Goal: Check status: Check status

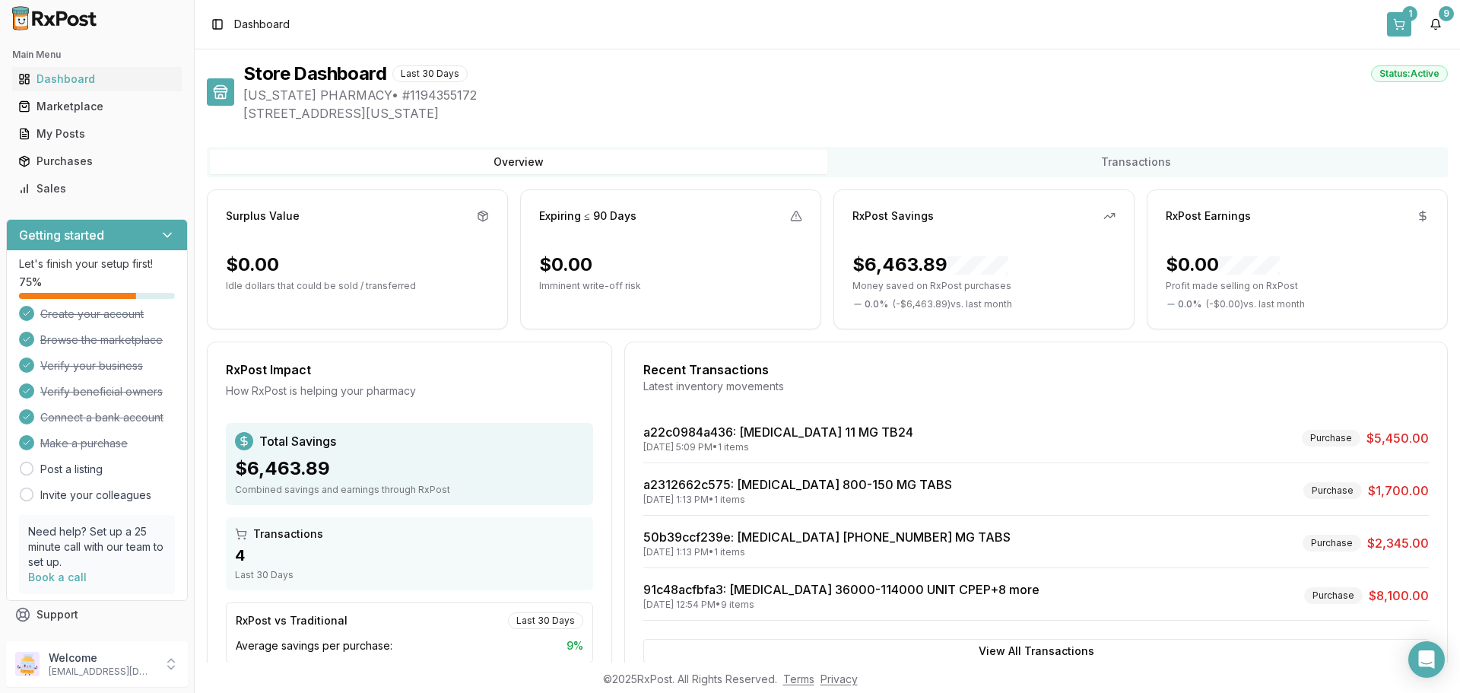
click at [1403, 21] on button "1" at bounding box center [1399, 24] width 24 height 24
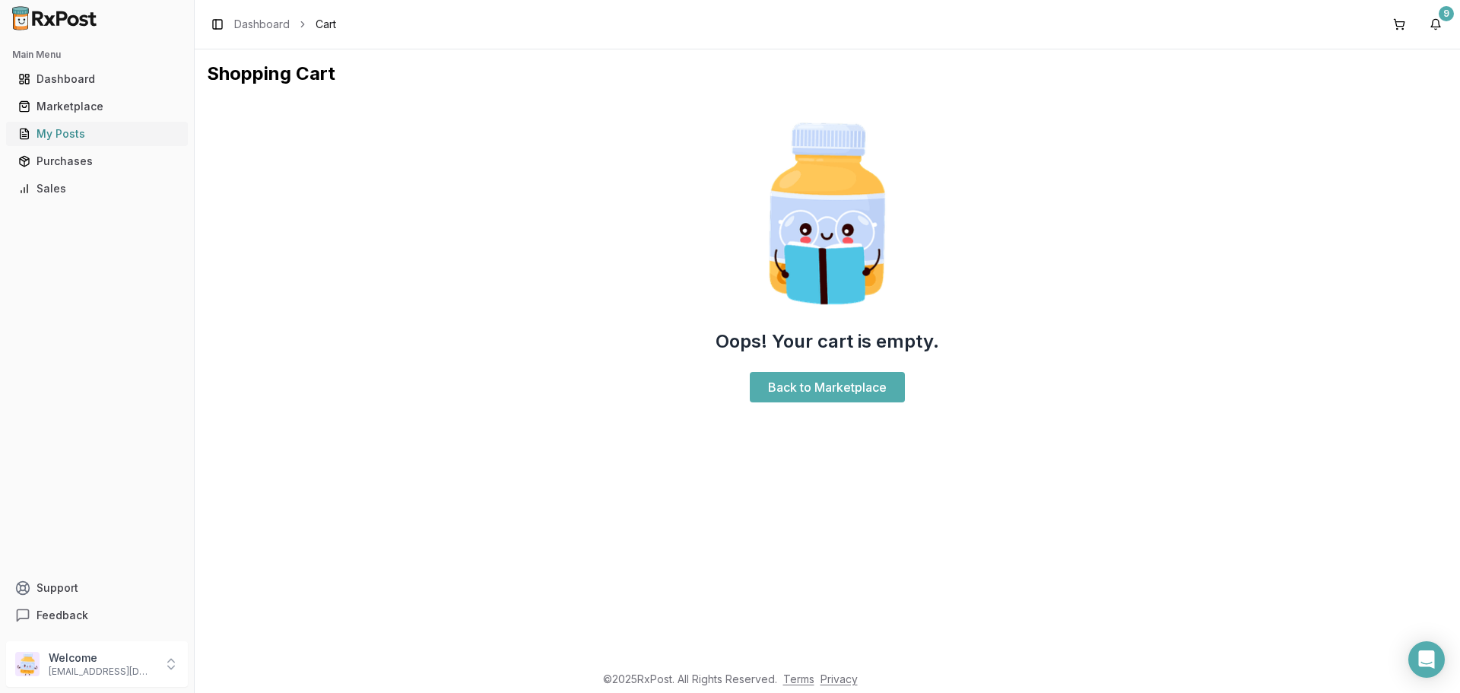
click at [55, 133] on div "My Posts" at bounding box center [96, 133] width 157 height 15
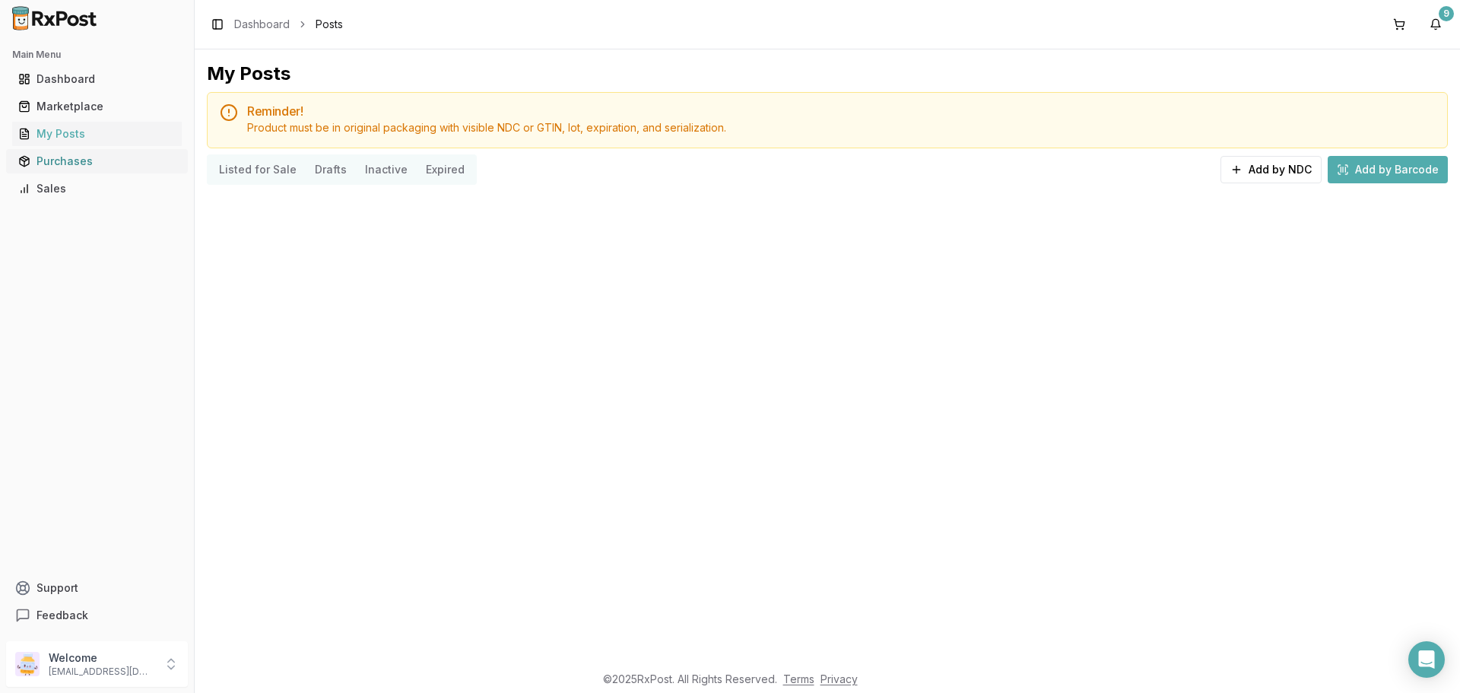
click at [52, 153] on link "Purchases" at bounding box center [97, 161] width 170 height 27
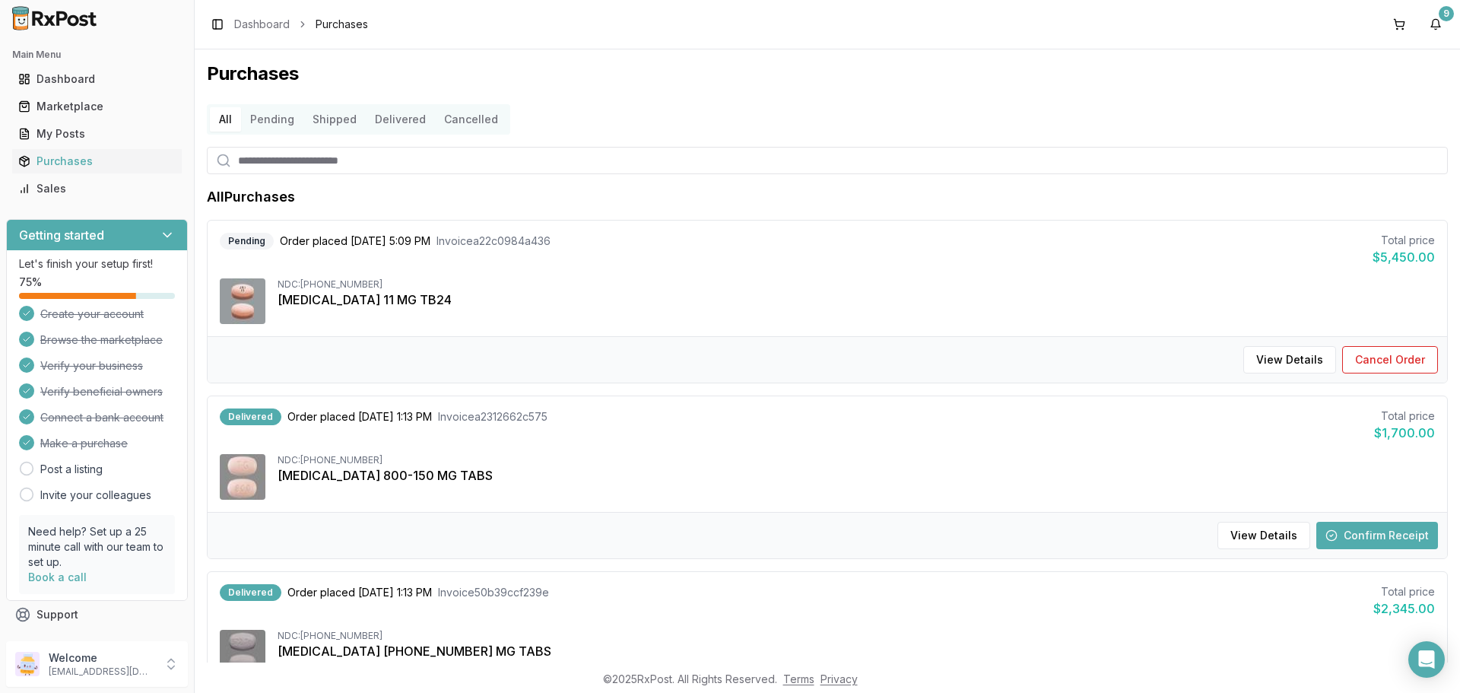
click at [257, 122] on button "Pending" at bounding box center [272, 119] width 62 height 24
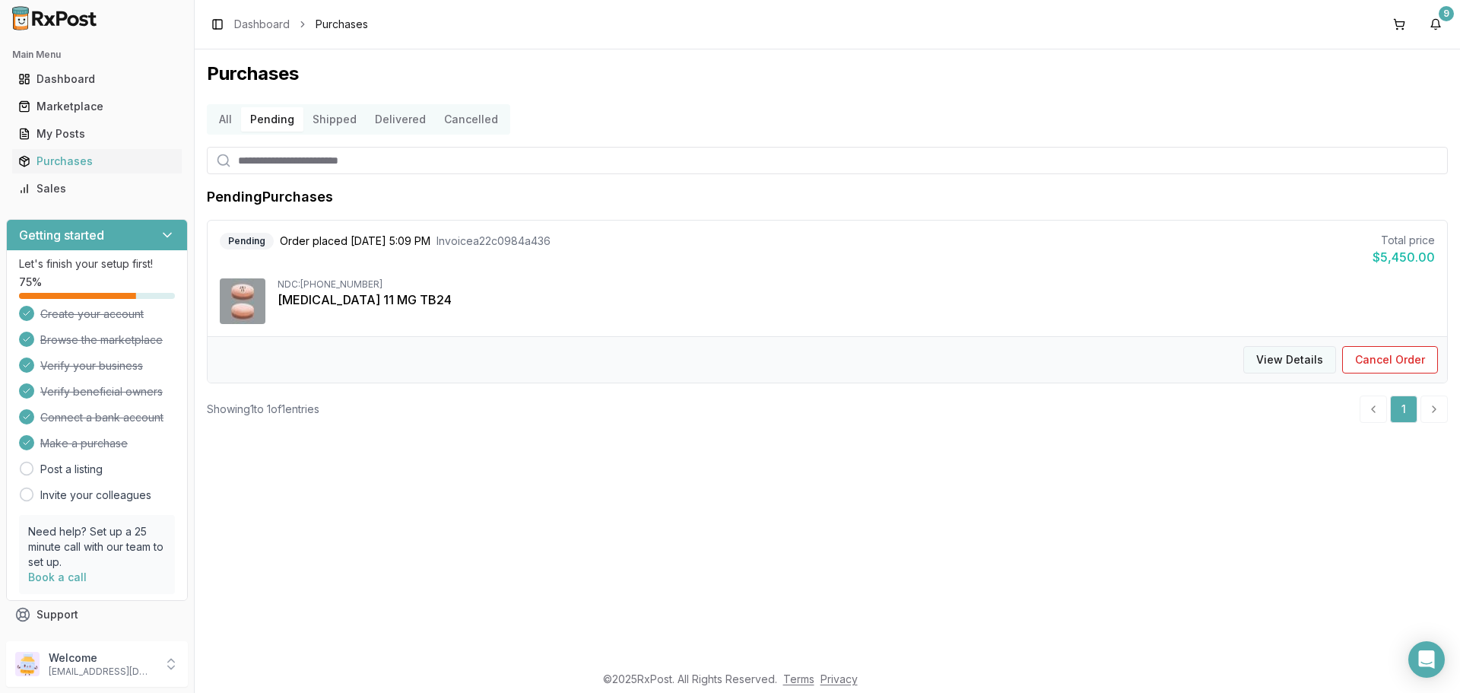
click at [1291, 354] on button "View Details" at bounding box center [1289, 359] width 93 height 27
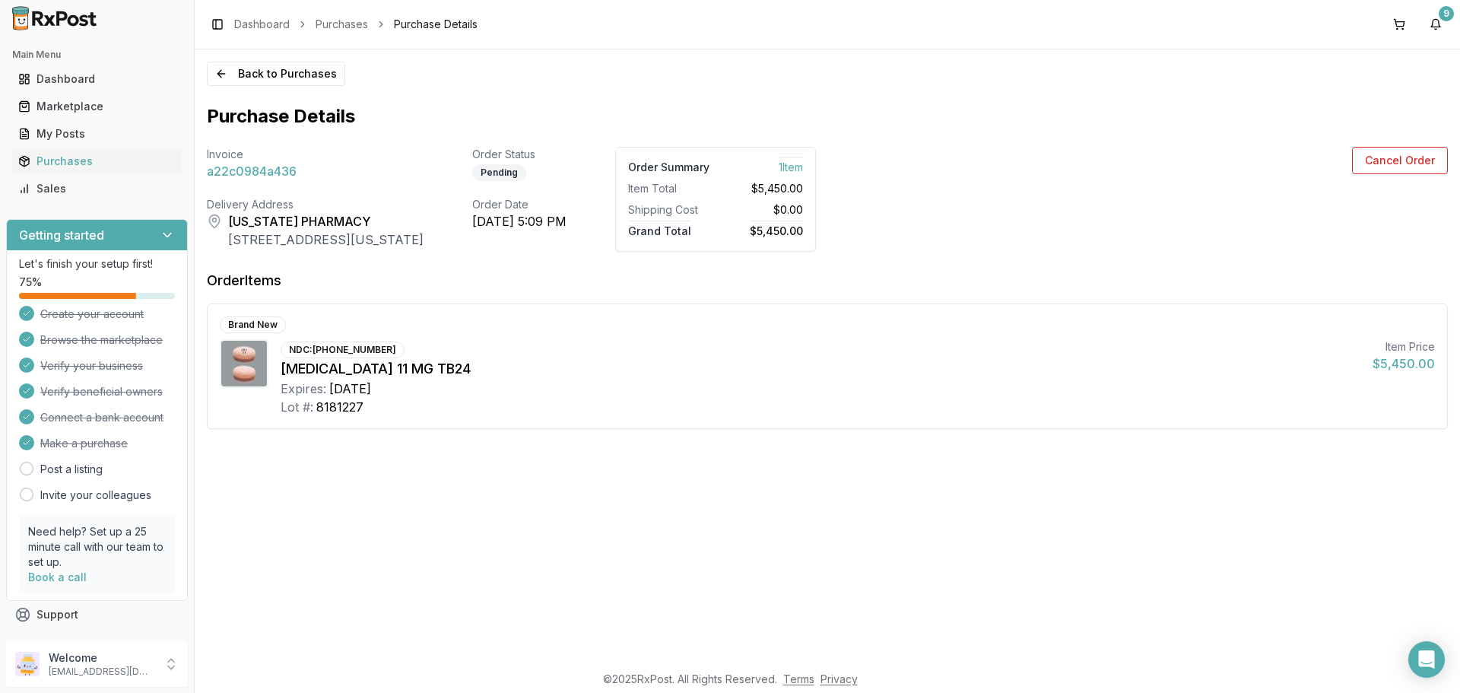
click at [265, 178] on span "a22c0984a436" at bounding box center [252, 171] width 90 height 18
click at [247, 169] on span "a22c0984a436" at bounding box center [252, 171] width 90 height 18
click at [252, 76] on button "Back to Purchases" at bounding box center [276, 74] width 138 height 24
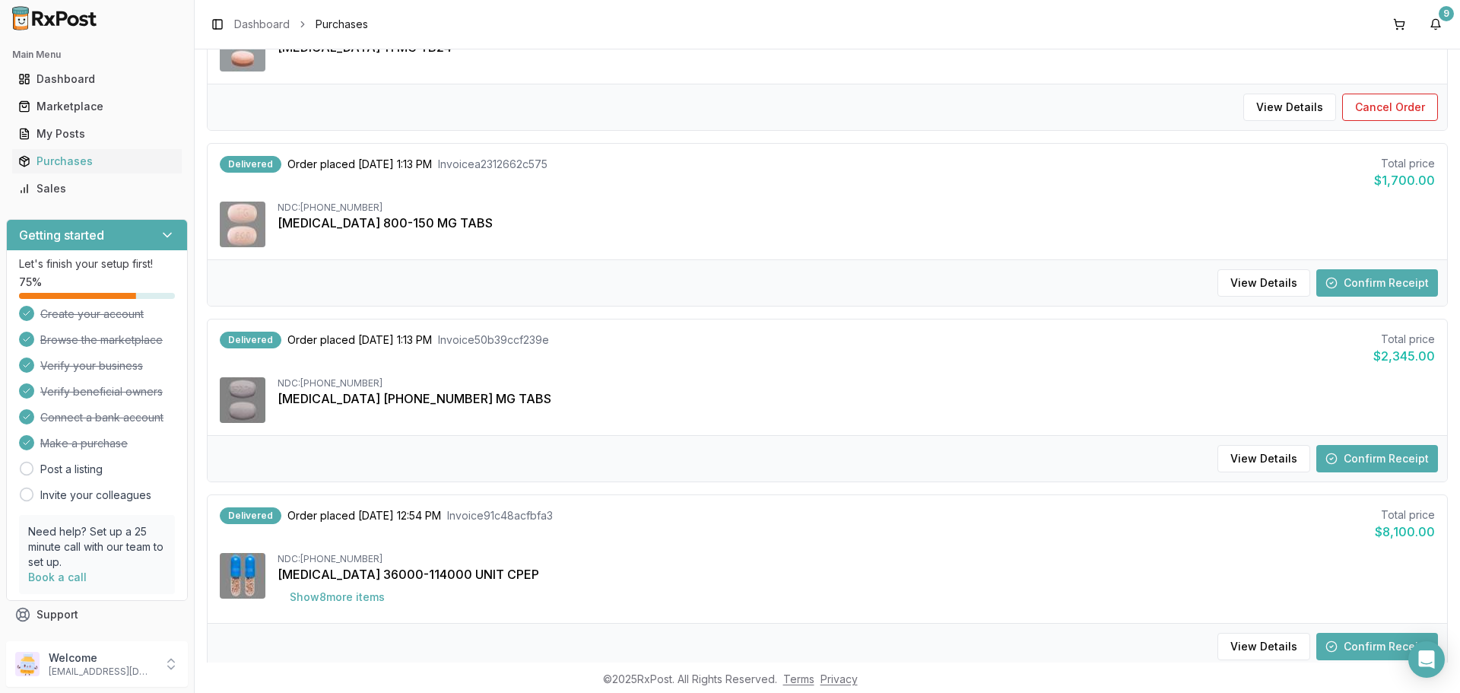
scroll to position [108, 0]
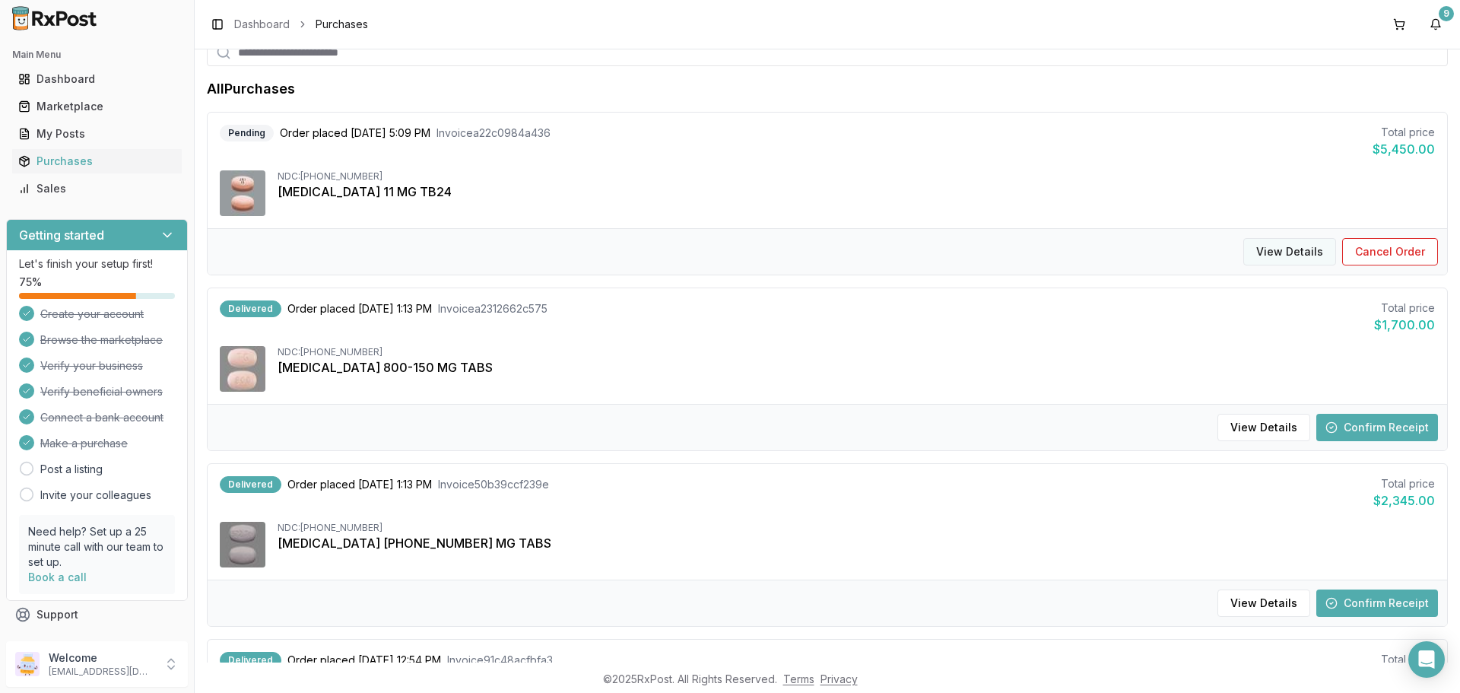
click at [1300, 259] on button "View Details" at bounding box center [1289, 251] width 93 height 27
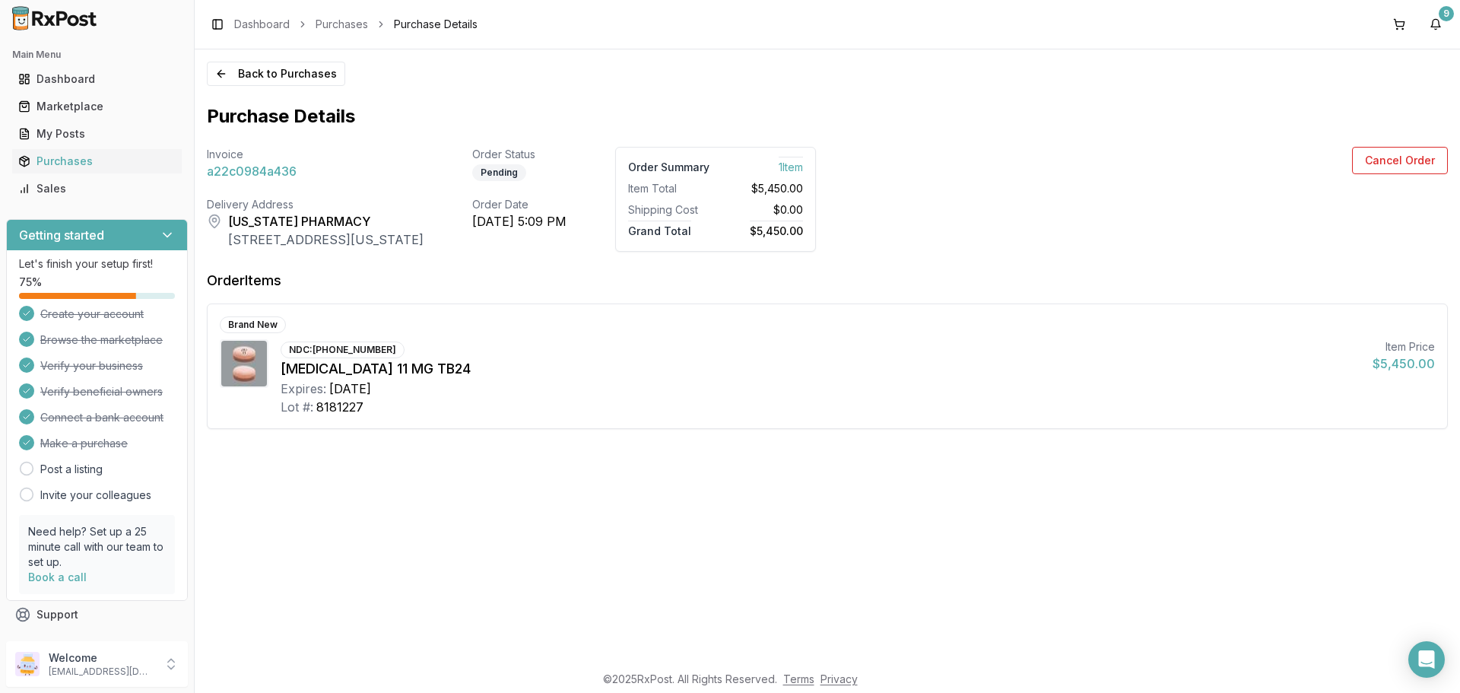
click at [803, 167] on span "1 Item" at bounding box center [791, 165] width 24 height 17
click at [307, 351] on div "NDC: 00069-0501-30" at bounding box center [343, 349] width 124 height 17
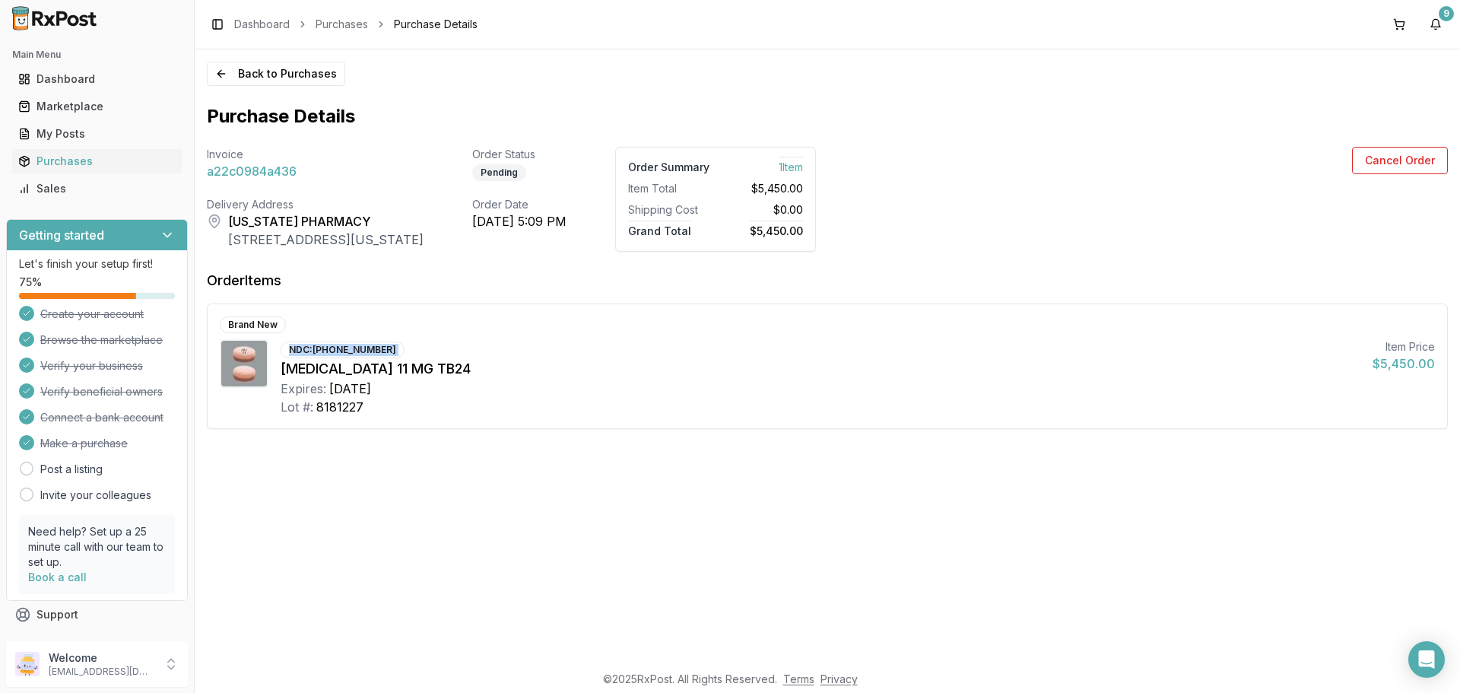
drag, startPoint x: 372, startPoint y: 353, endPoint x: 397, endPoint y: 347, distance: 25.8
click at [457, 338] on div "Brand New NDC: 00069-0501-30 Xeljanz XR 11 MG TB24 Expires: 2027-07-31 Lot #: 8…" at bounding box center [828, 366] width 1240 height 124
drag, startPoint x: 384, startPoint y: 349, endPoint x: 315, endPoint y: 351, distance: 69.2
click at [315, 351] on div "NDC: 00069-0501-30" at bounding box center [343, 349] width 124 height 17
copy div "00069-0501-30"
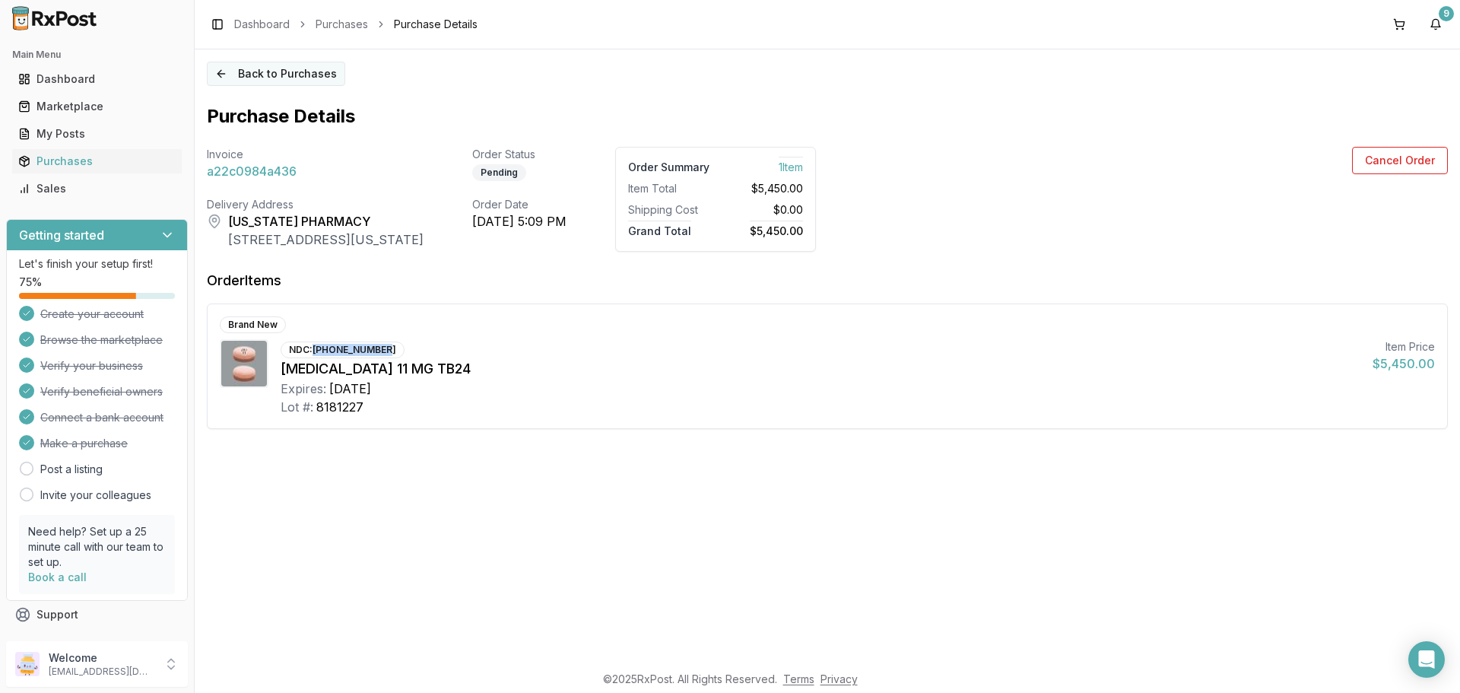
click at [267, 75] on button "Back to Purchases" at bounding box center [276, 74] width 138 height 24
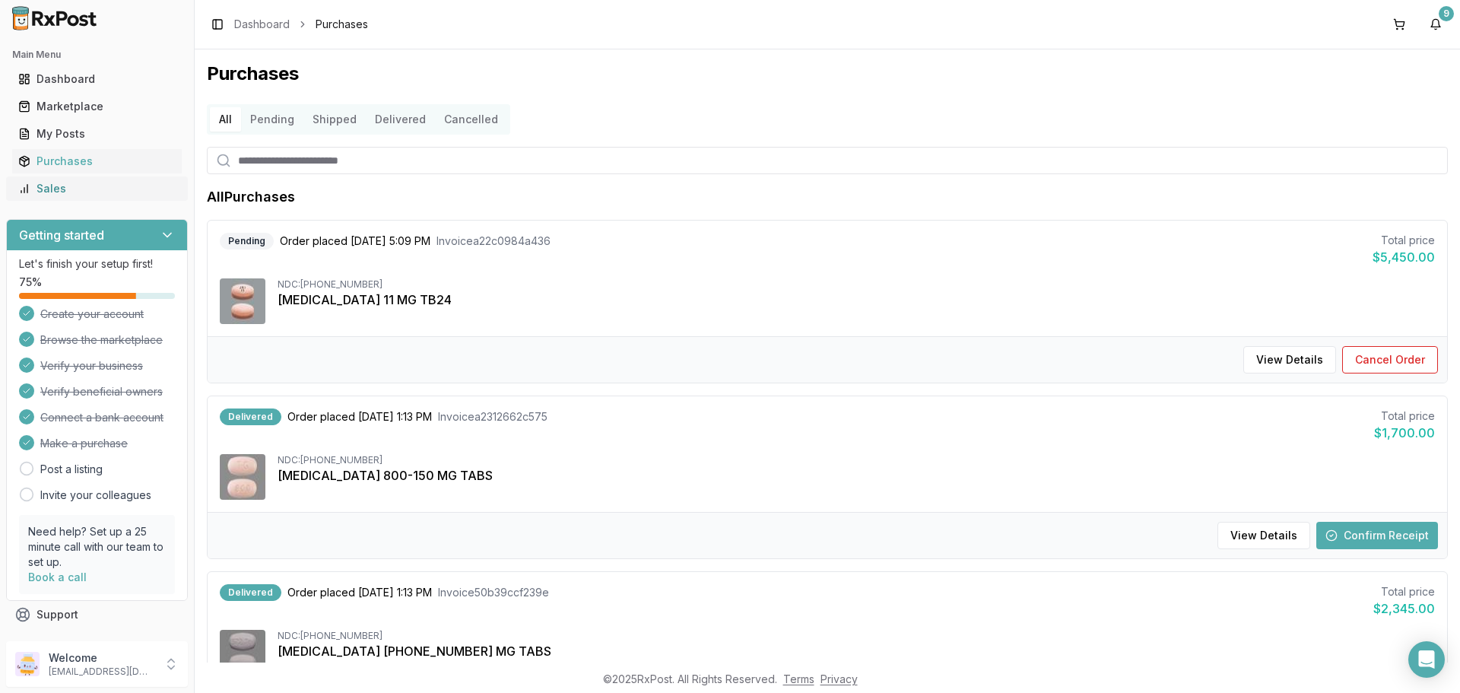
click at [57, 193] on div "Sales" at bounding box center [96, 188] width 157 height 15
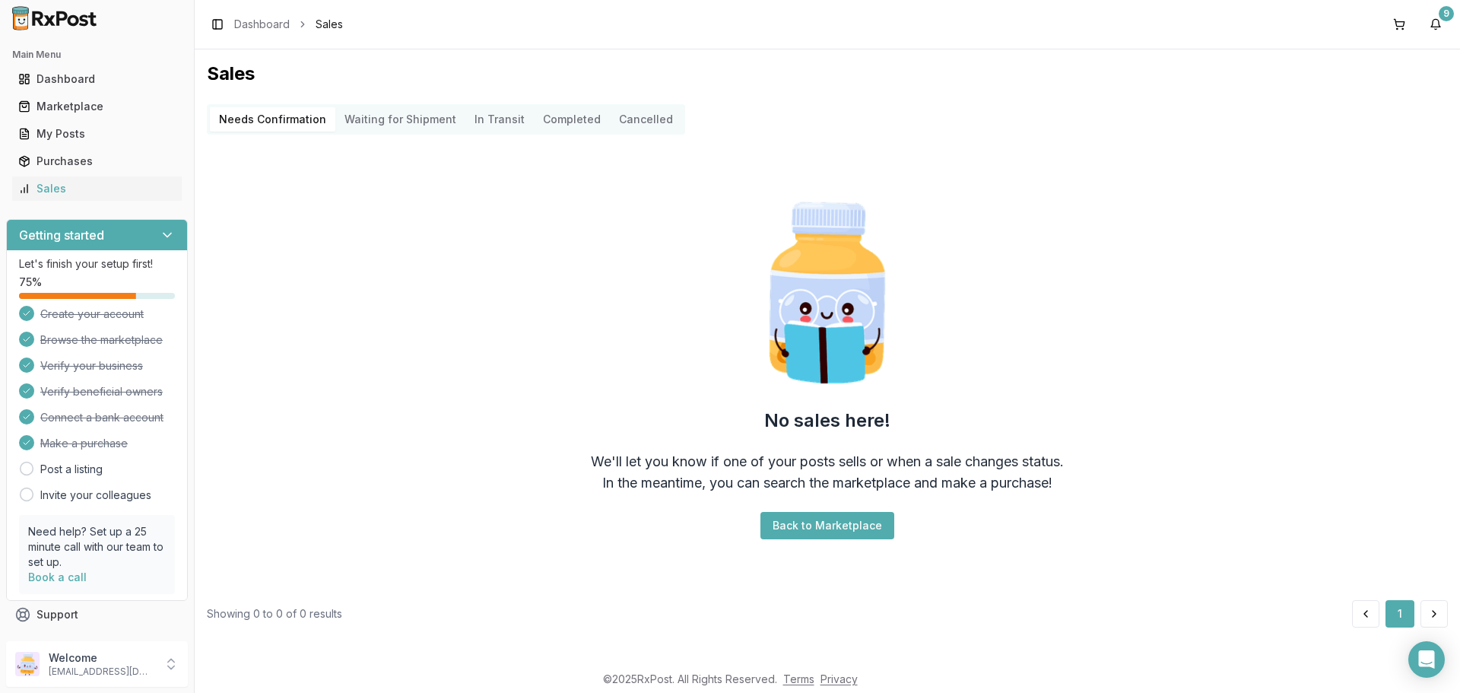
click at [61, 174] on ul "Dashboard Marketplace My Posts Purchases Sales" at bounding box center [97, 134] width 182 height 134
click at [62, 162] on div "Purchases" at bounding box center [96, 161] width 157 height 15
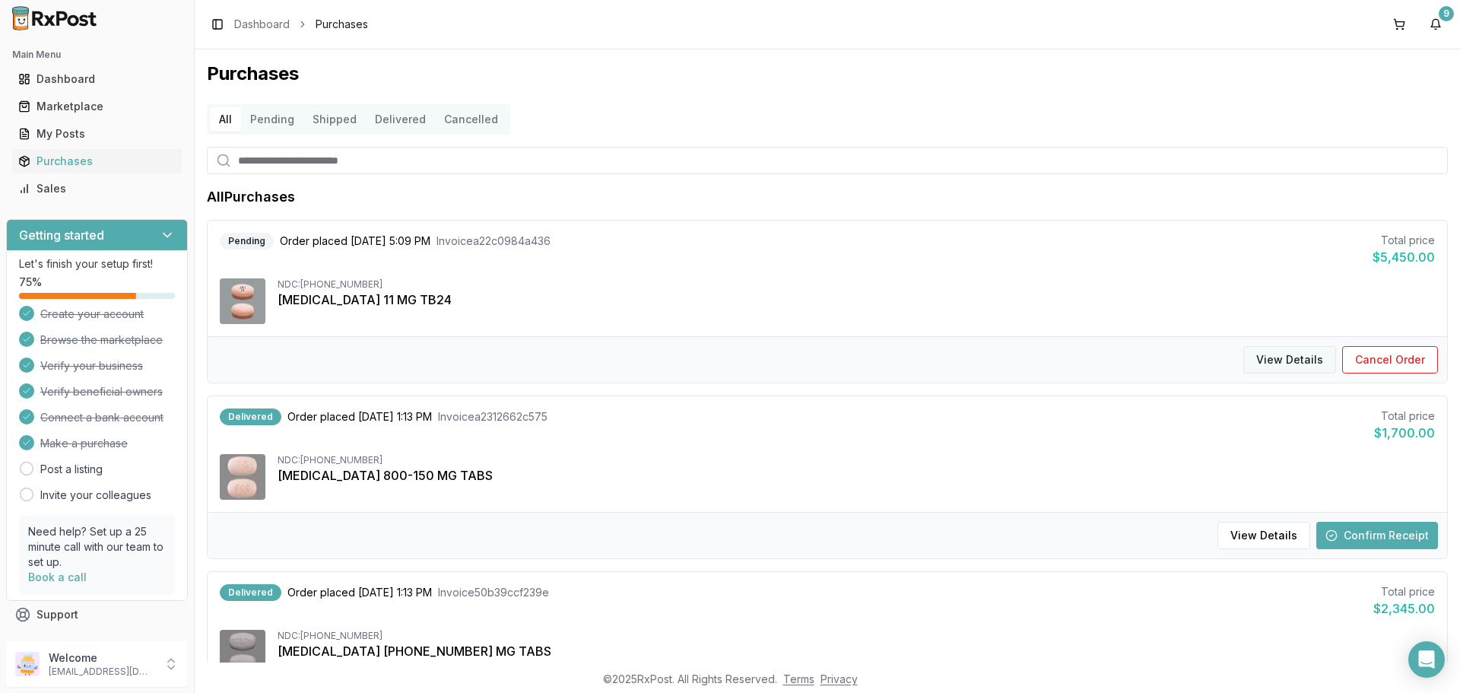
click at [1303, 357] on button "View Details" at bounding box center [1289, 359] width 93 height 27
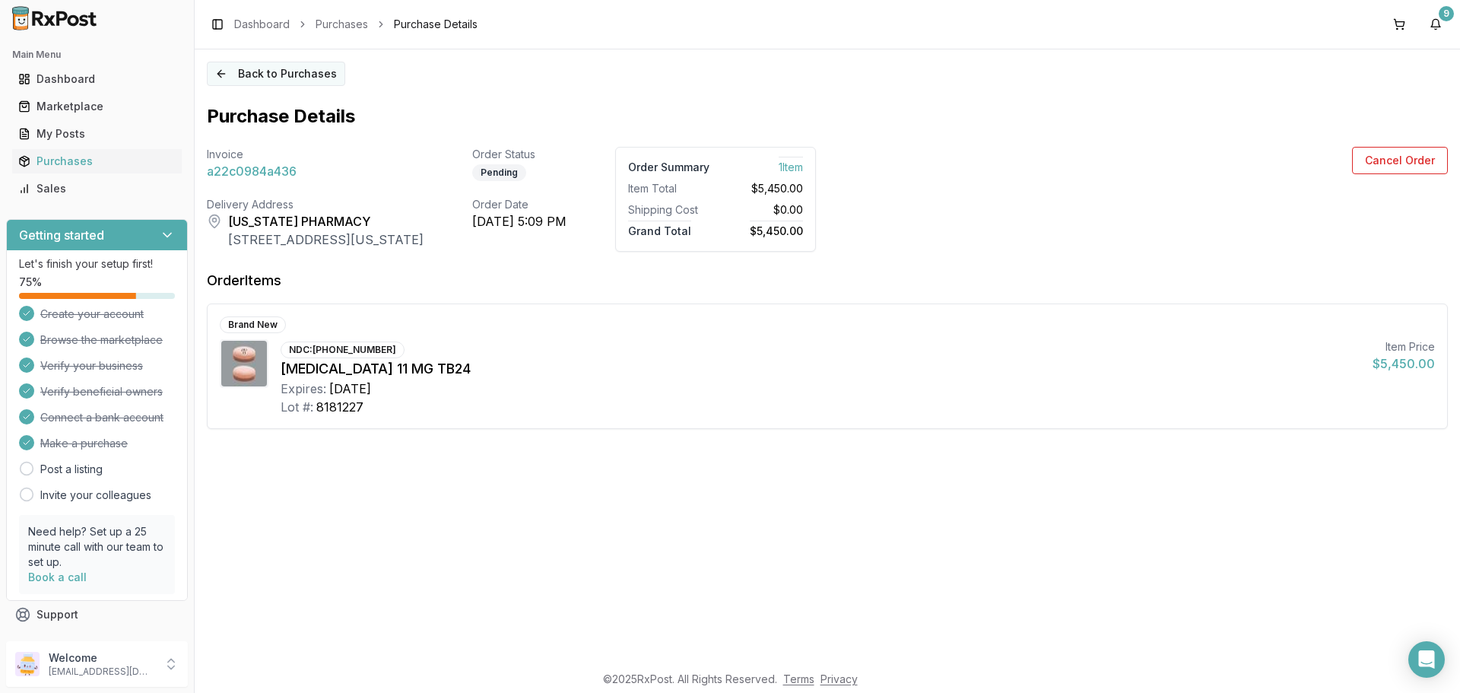
click at [233, 81] on button "Back to Purchases" at bounding box center [276, 74] width 138 height 24
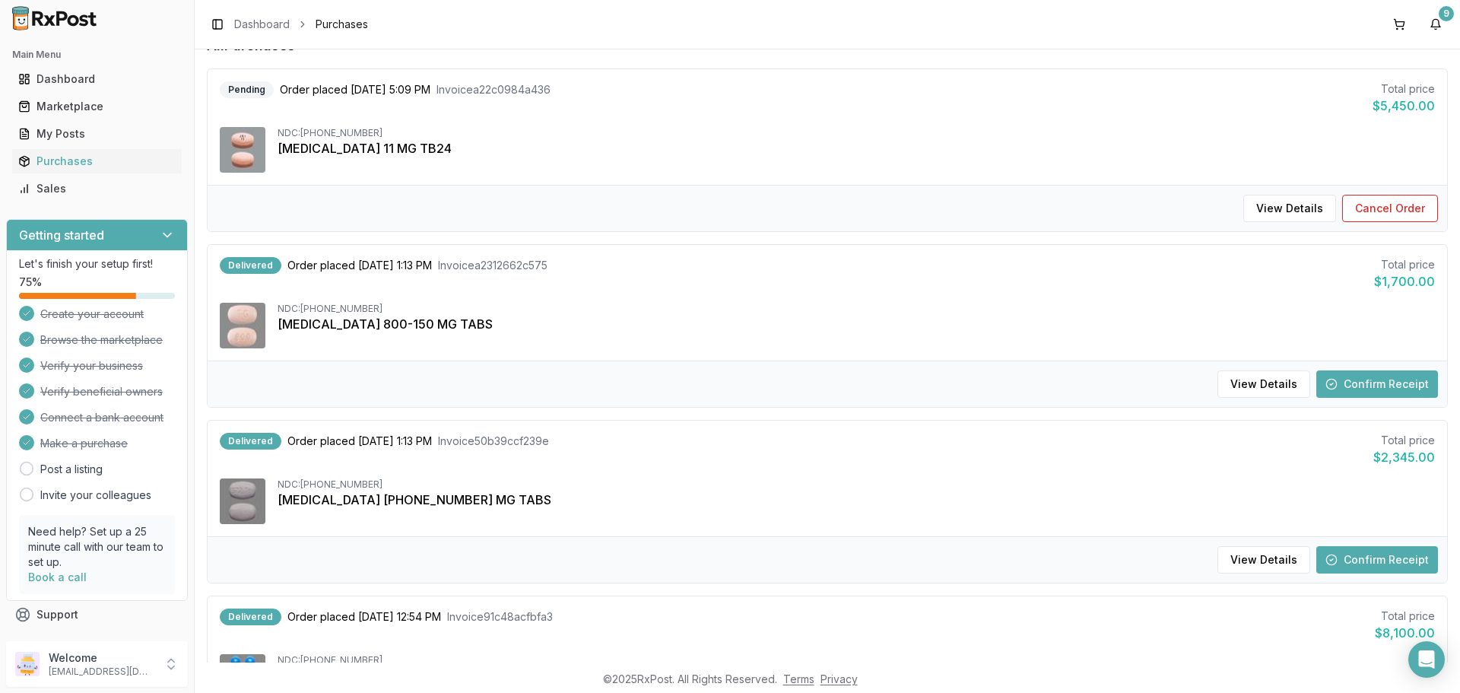
scroll to position [152, 0]
click at [1386, 383] on button "Confirm Receipt" at bounding box center [1377, 383] width 122 height 27
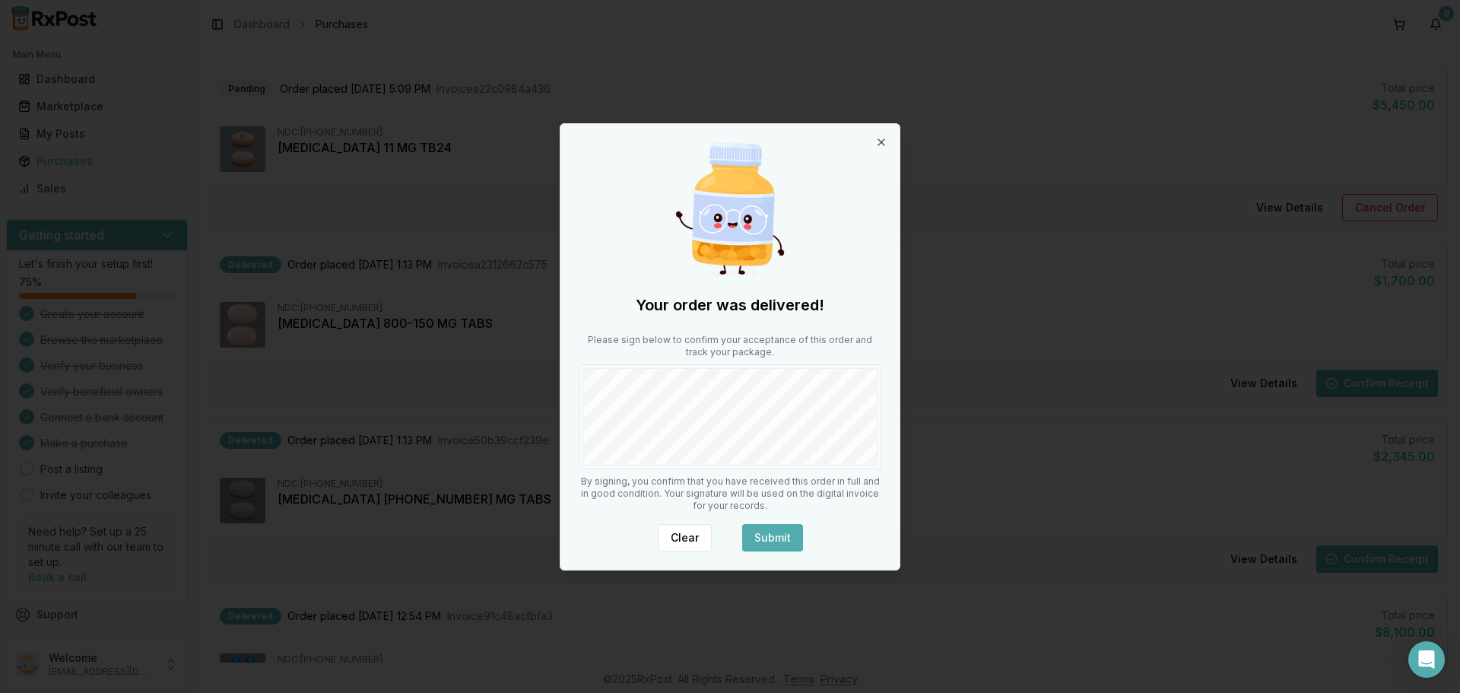
click at [782, 529] on button "Submit" at bounding box center [772, 537] width 61 height 27
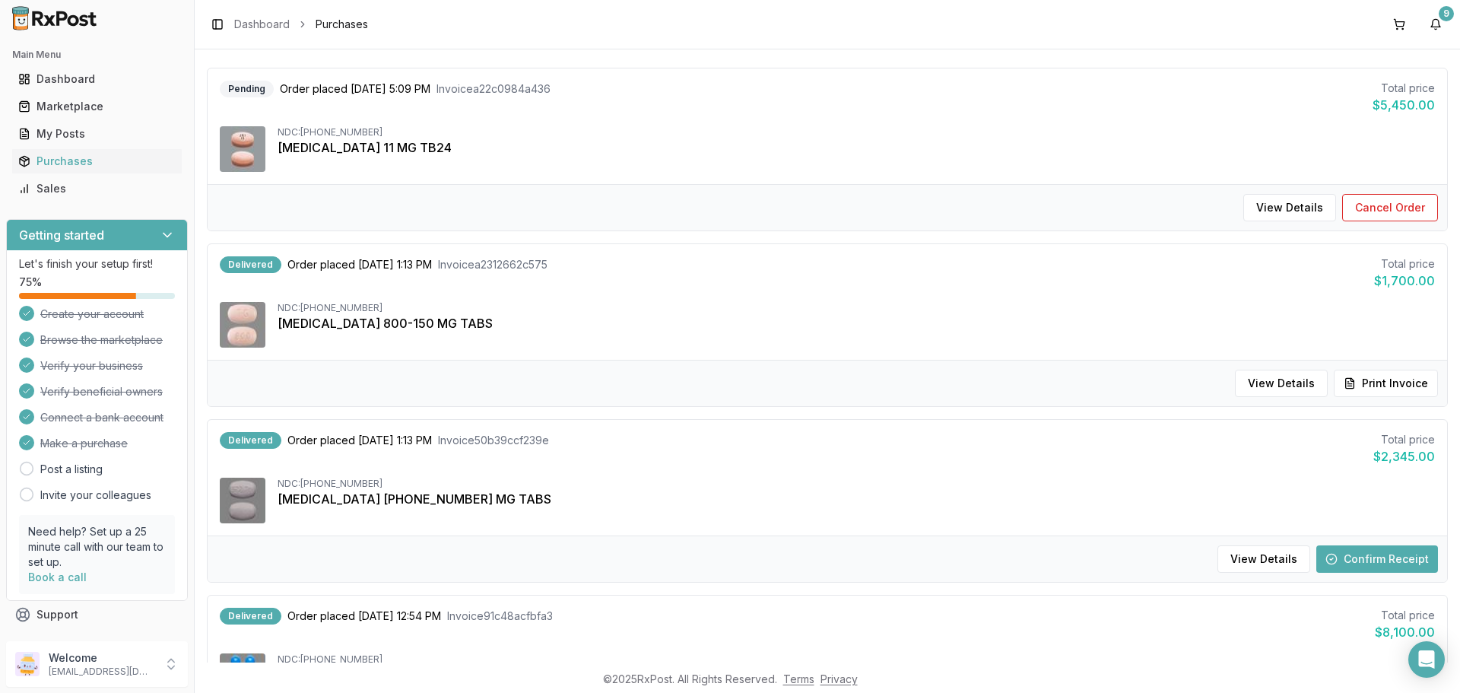
click at [1364, 557] on button "Confirm Receipt" at bounding box center [1377, 558] width 122 height 27
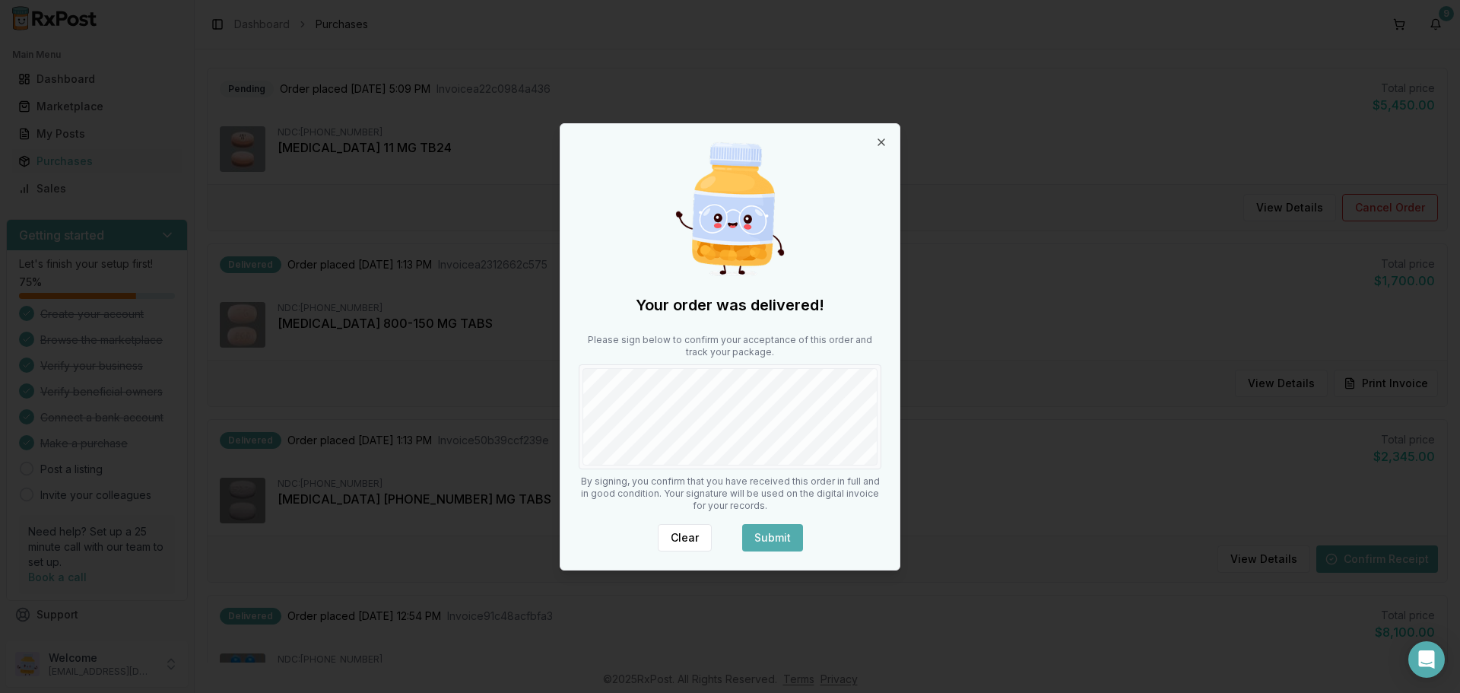
click at [761, 548] on button "Submit" at bounding box center [772, 537] width 61 height 27
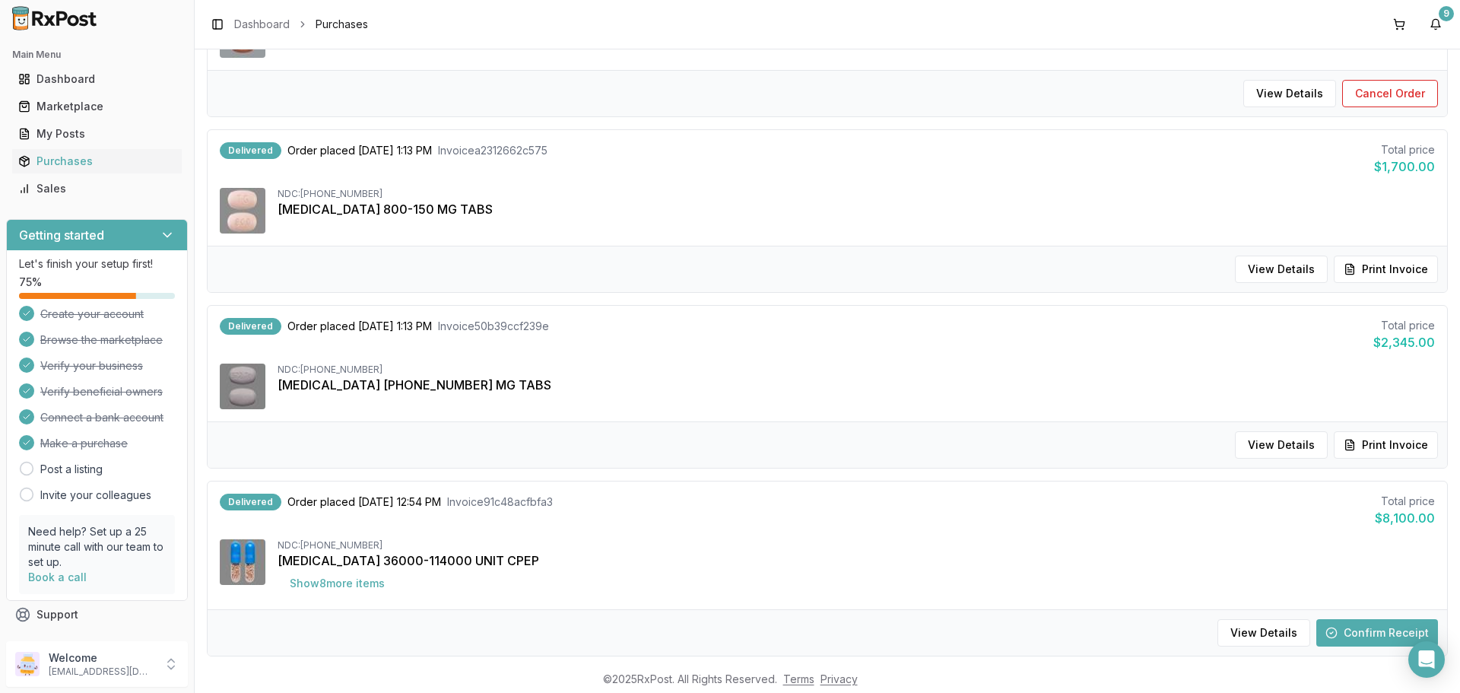
scroll to position [336, 0]
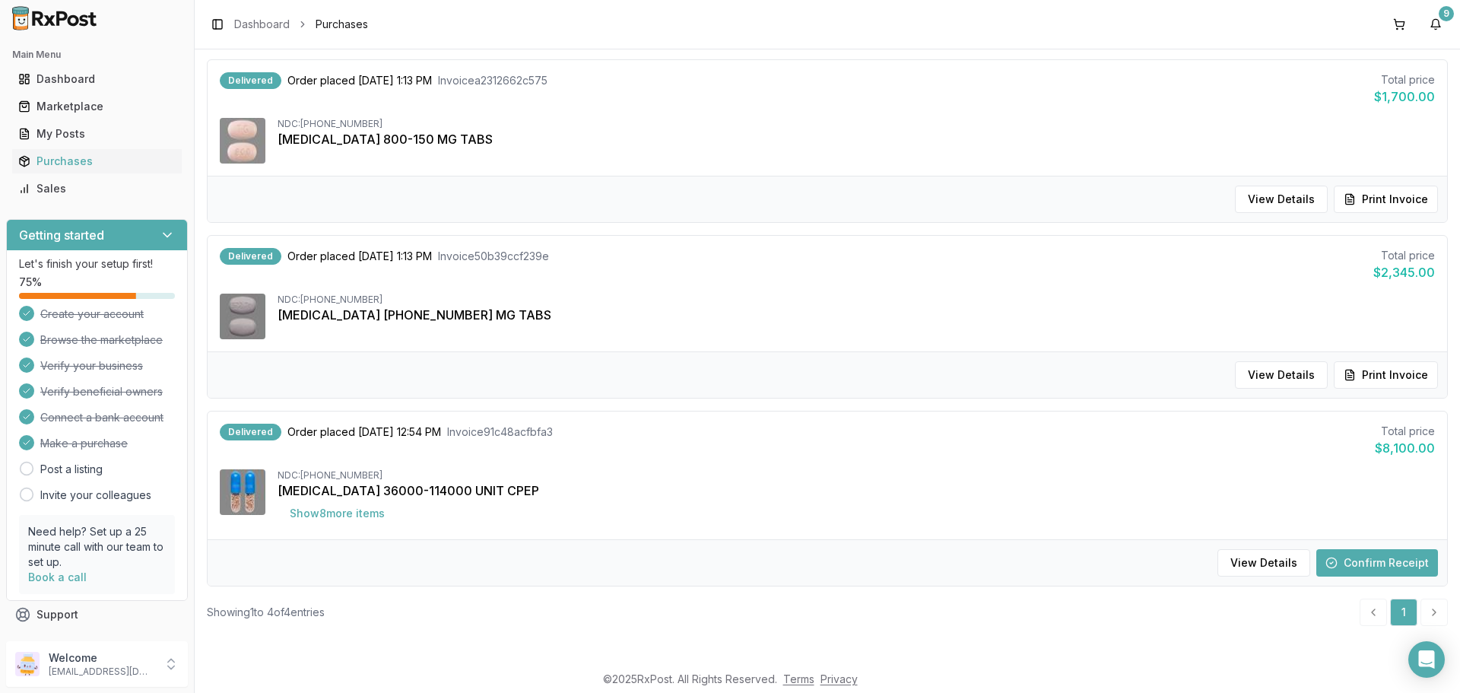
click at [1378, 567] on button "Confirm Receipt" at bounding box center [1377, 562] width 122 height 27
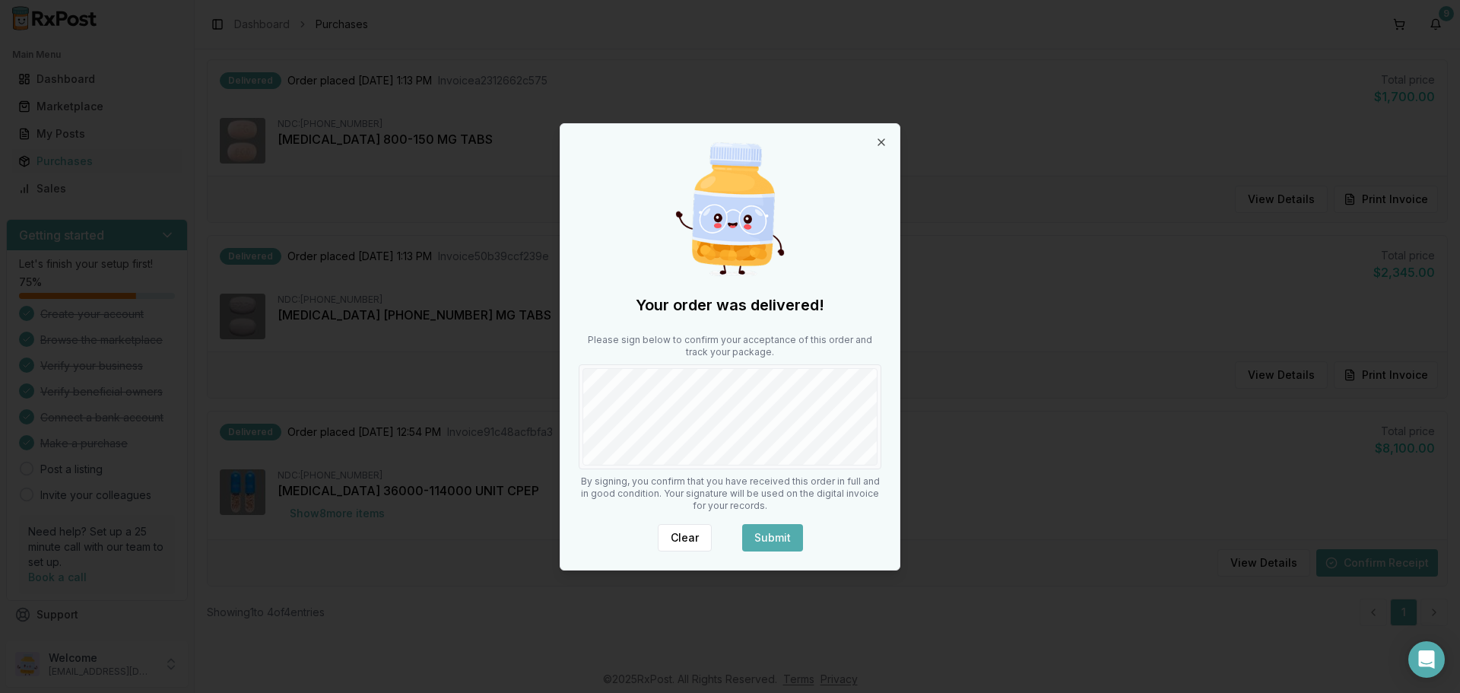
click at [757, 534] on button "Submit" at bounding box center [772, 537] width 61 height 27
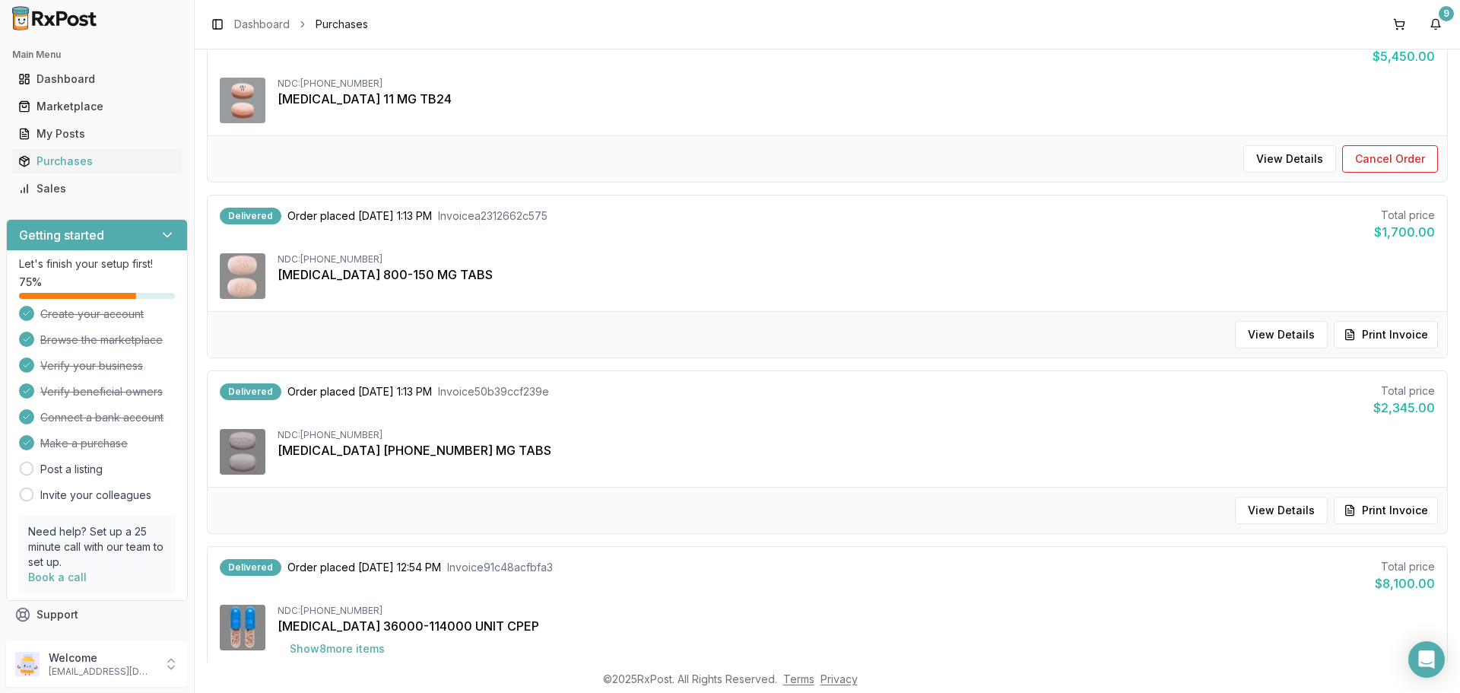
scroll to position [32, 0]
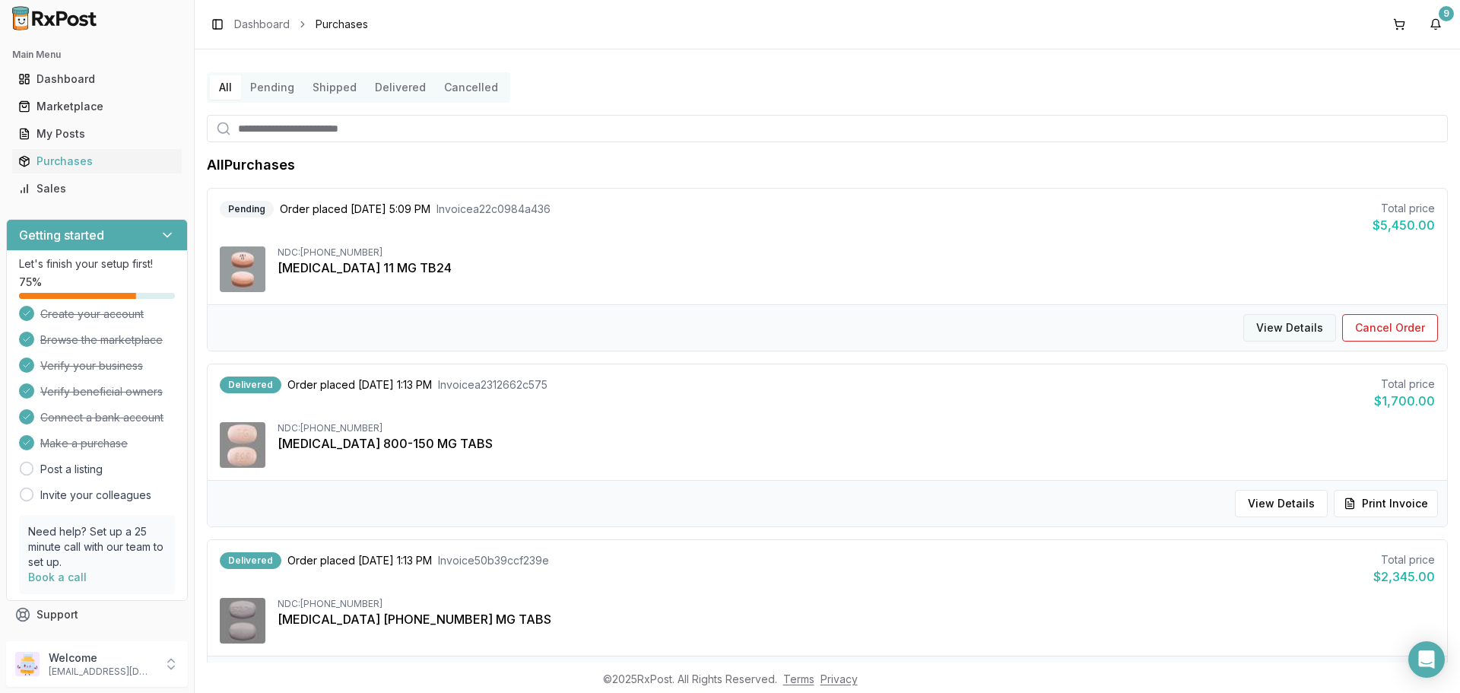
click at [1305, 332] on button "View Details" at bounding box center [1289, 327] width 93 height 27
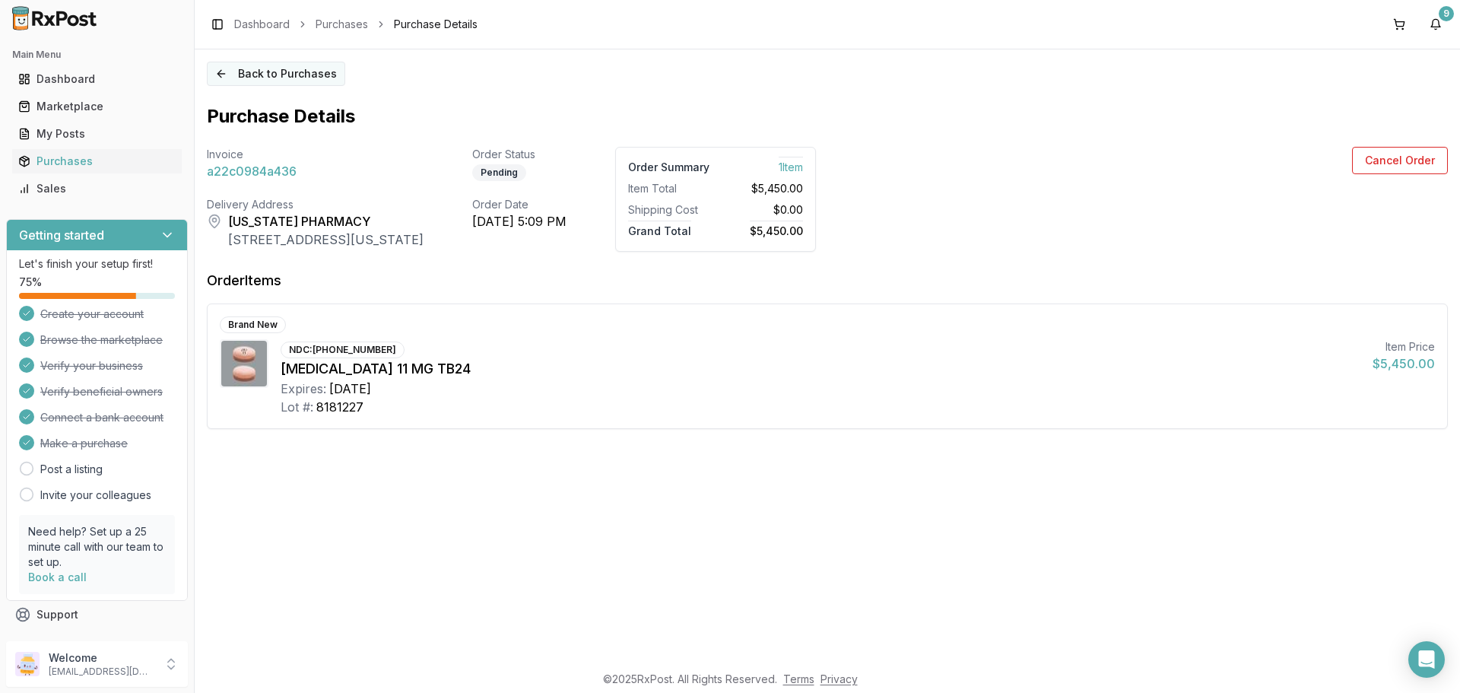
click at [243, 69] on button "Back to Purchases" at bounding box center [276, 74] width 138 height 24
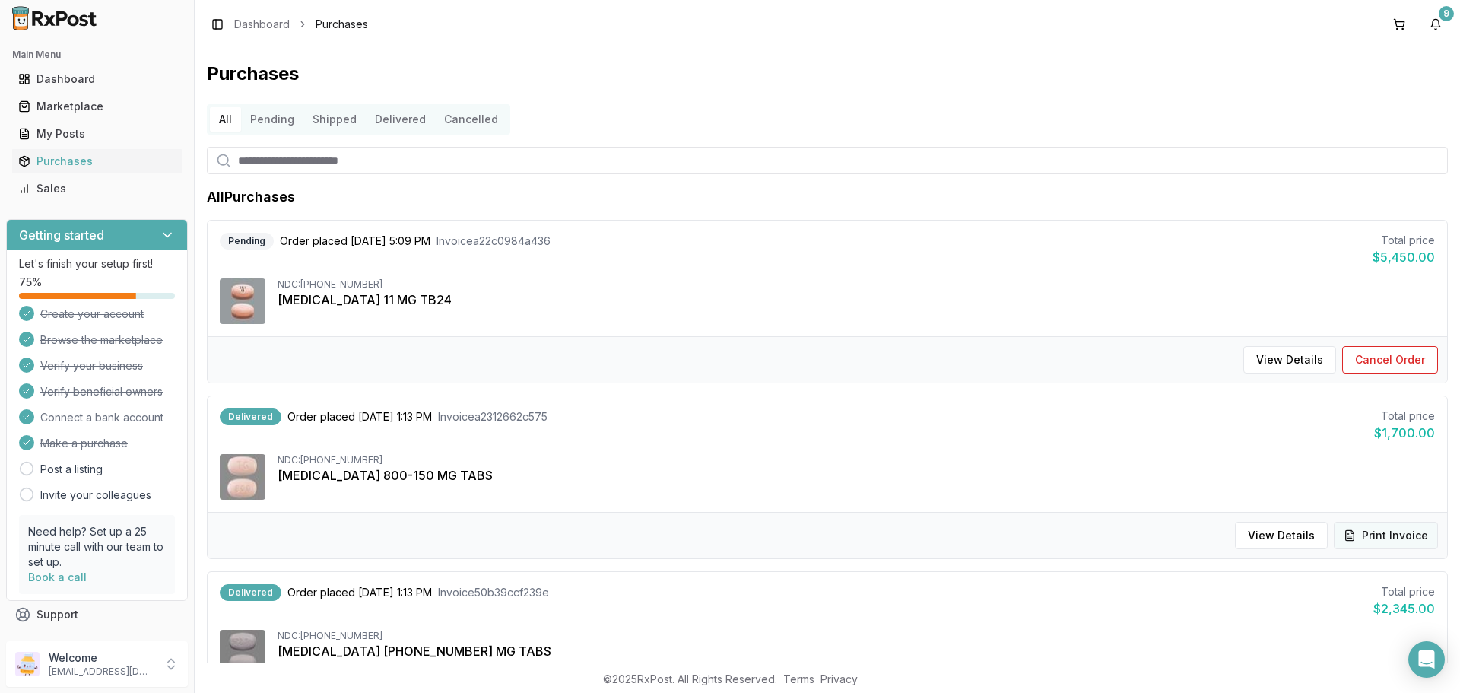
click at [1379, 538] on button "Print Invoice" at bounding box center [1386, 535] width 104 height 27
click at [338, 112] on button "Shipped" at bounding box center [334, 119] width 62 height 24
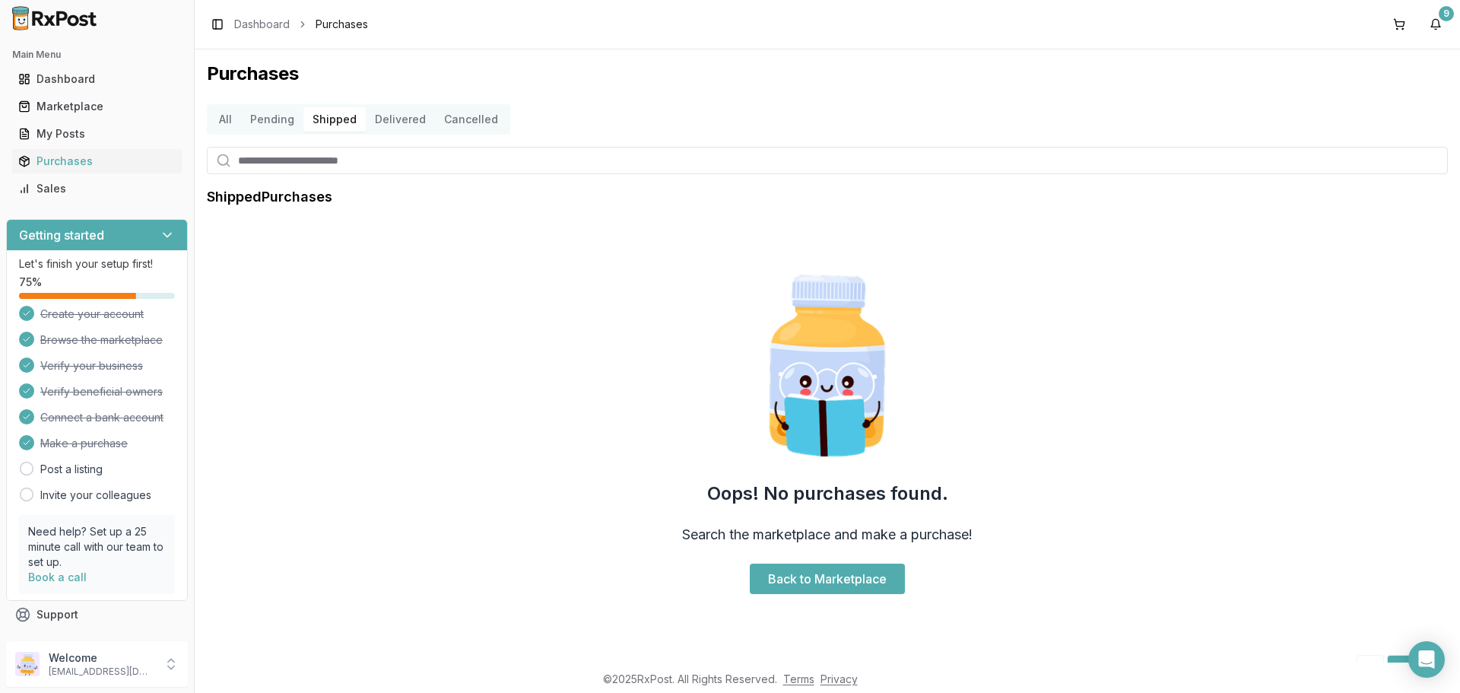
click at [267, 114] on button "Pending" at bounding box center [272, 119] width 62 height 24
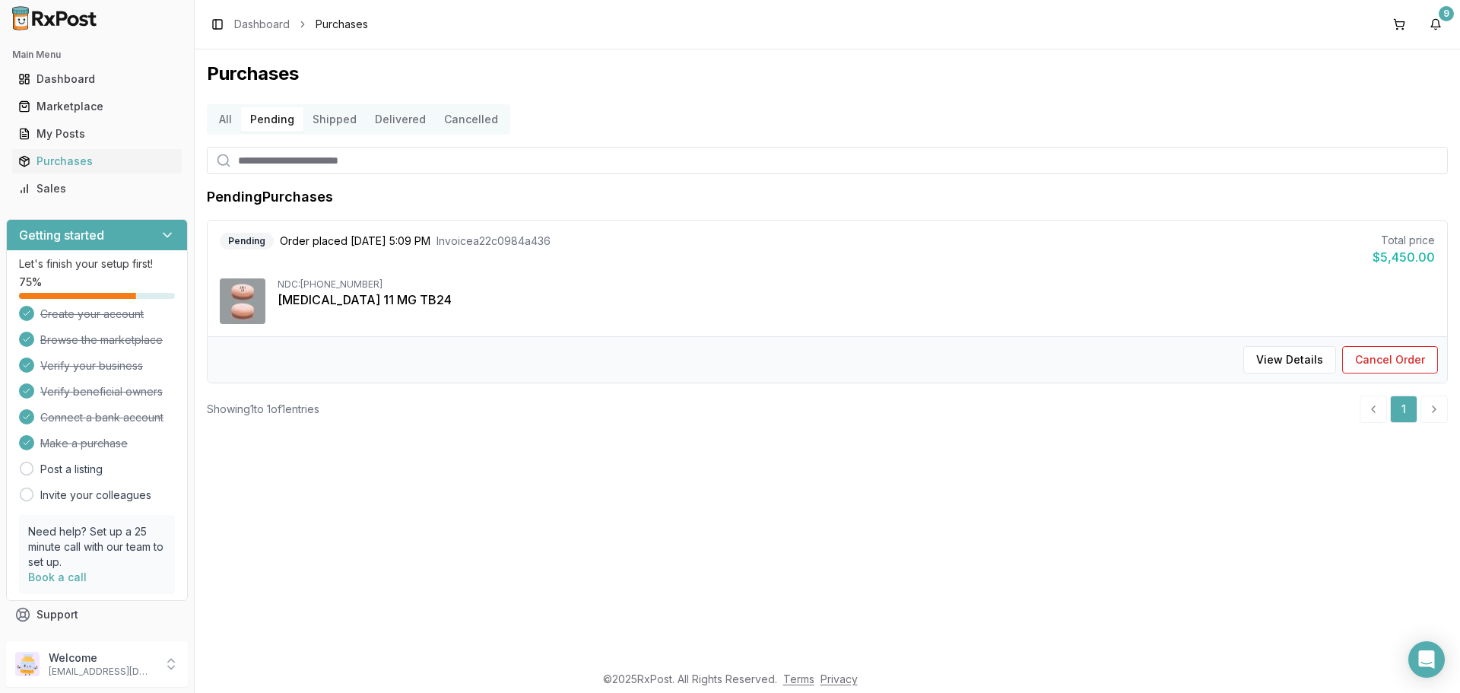
click at [234, 298] on img at bounding box center [243, 301] width 46 height 46
click at [1322, 361] on button "View Details" at bounding box center [1289, 359] width 93 height 27
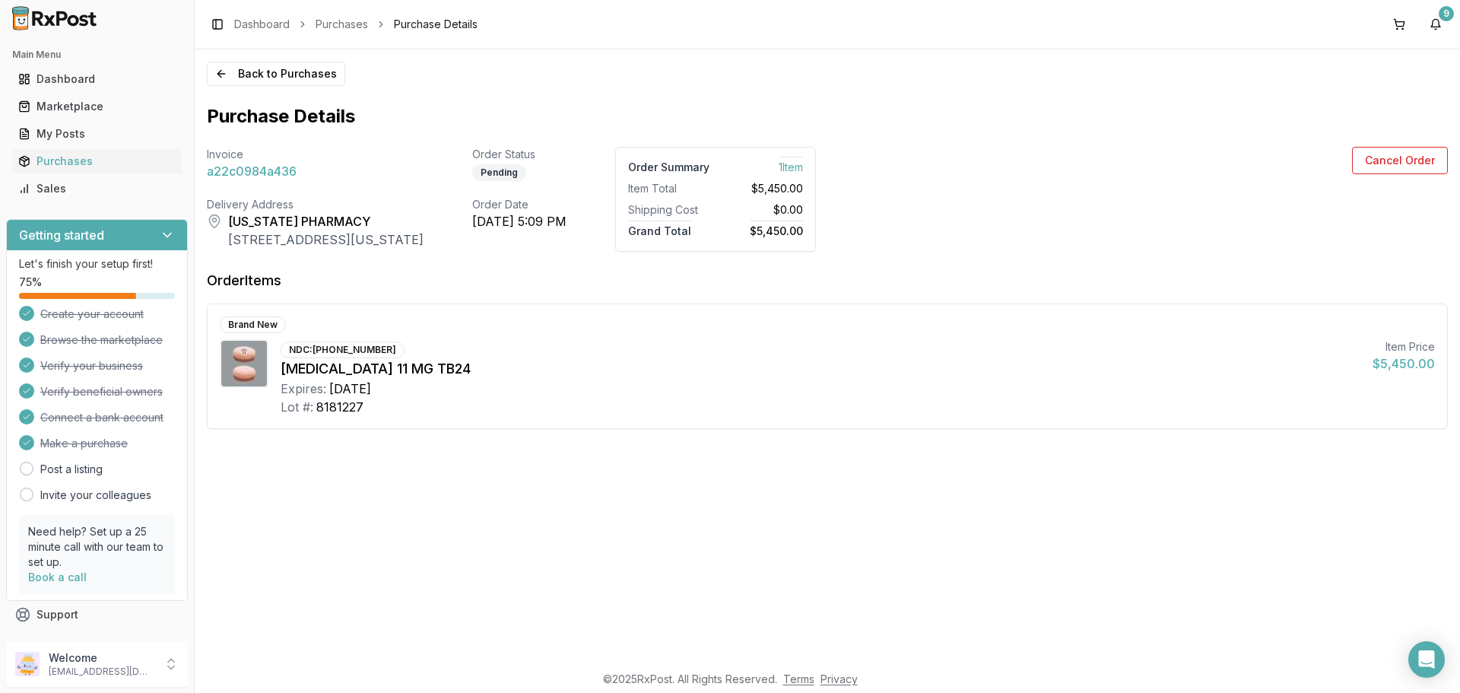
click at [803, 166] on span "1 Item" at bounding box center [791, 165] width 24 height 17
click at [710, 204] on div "Shipping Cost" at bounding box center [668, 209] width 81 height 15
click at [696, 216] on div "Order Summary 1 Item Item Total $5,450.00 Shipping Cost $0.00 Grand Total $5,45…" at bounding box center [715, 199] width 201 height 105
click at [699, 297] on div "Order Items" at bounding box center [827, 286] width 1241 height 33
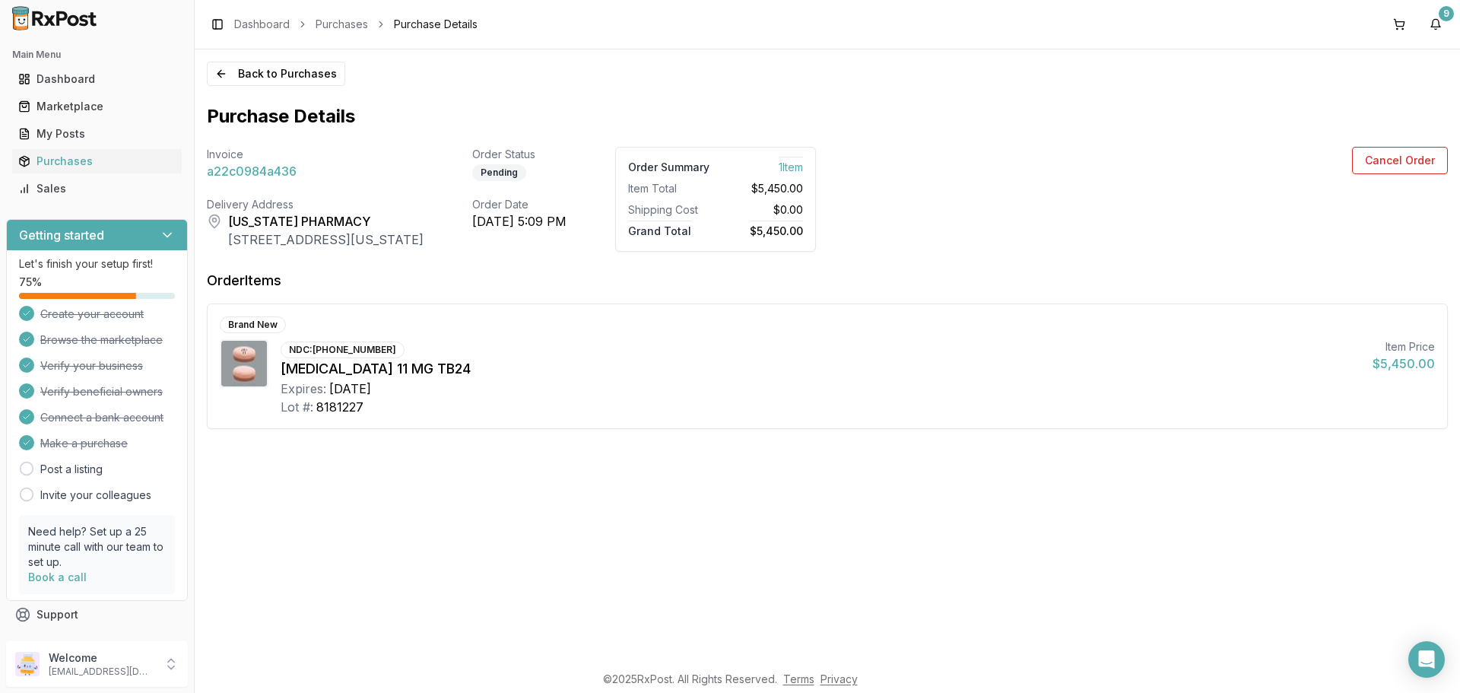
click at [249, 152] on div "Invoice" at bounding box center [315, 154] width 217 height 15
click at [256, 81] on button "Back to Purchases" at bounding box center [276, 74] width 138 height 24
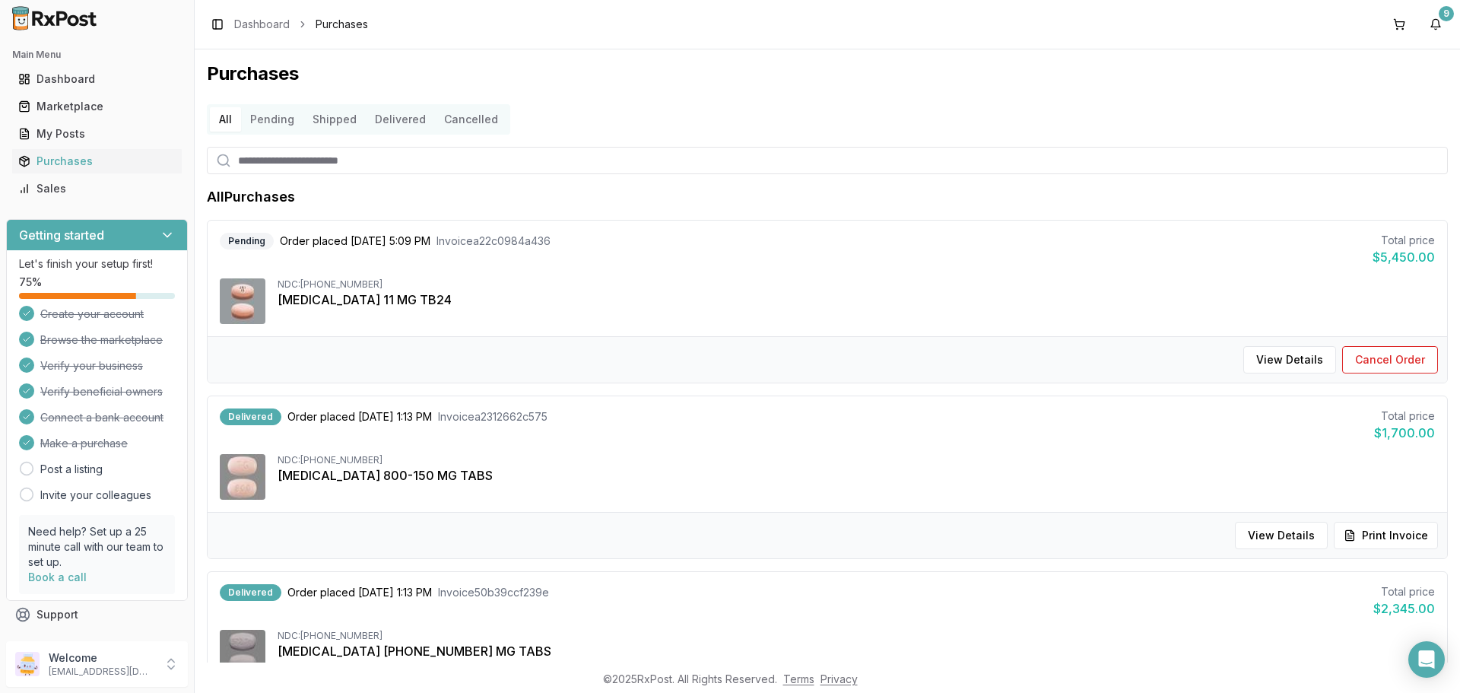
click at [260, 125] on button "Pending" at bounding box center [272, 119] width 62 height 24
click at [313, 119] on button "Shipped" at bounding box center [334, 119] width 62 height 24
click at [297, 120] on button "Pending" at bounding box center [272, 119] width 62 height 24
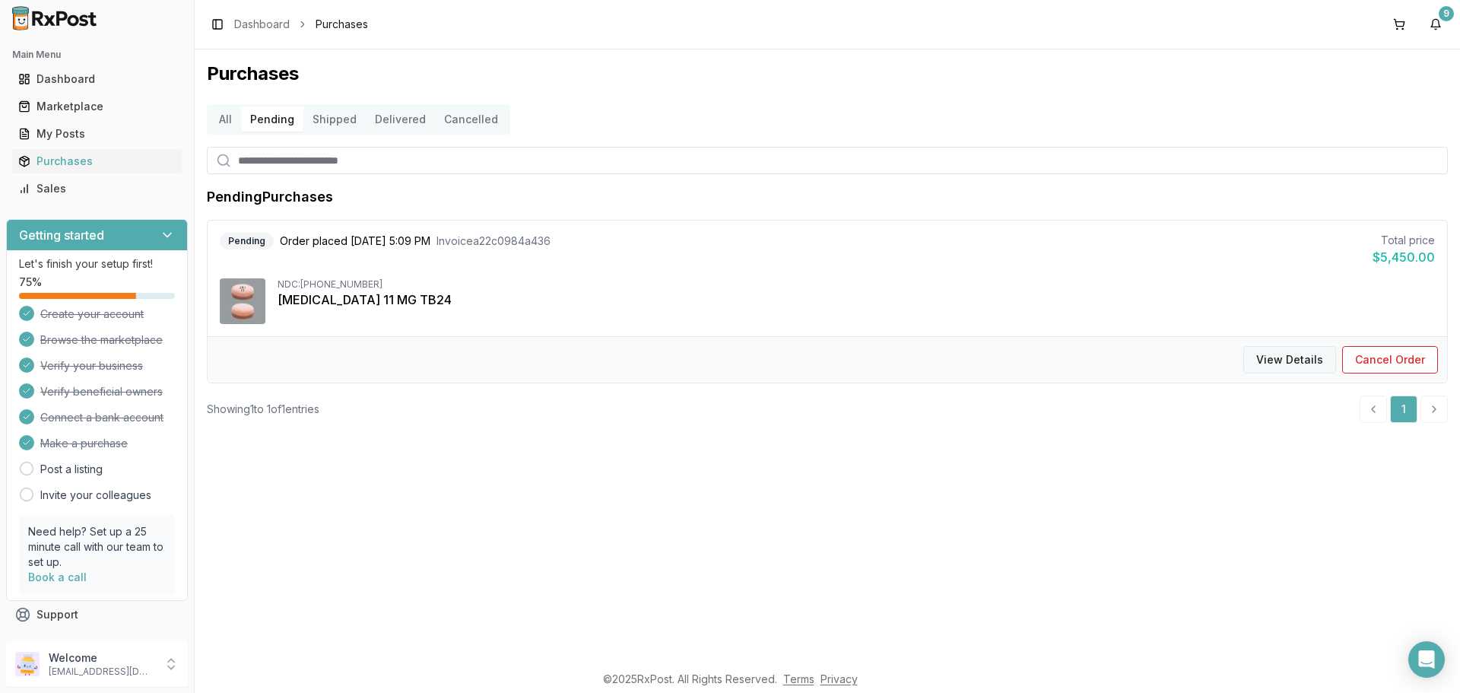
click at [1288, 361] on button "View Details" at bounding box center [1289, 359] width 93 height 27
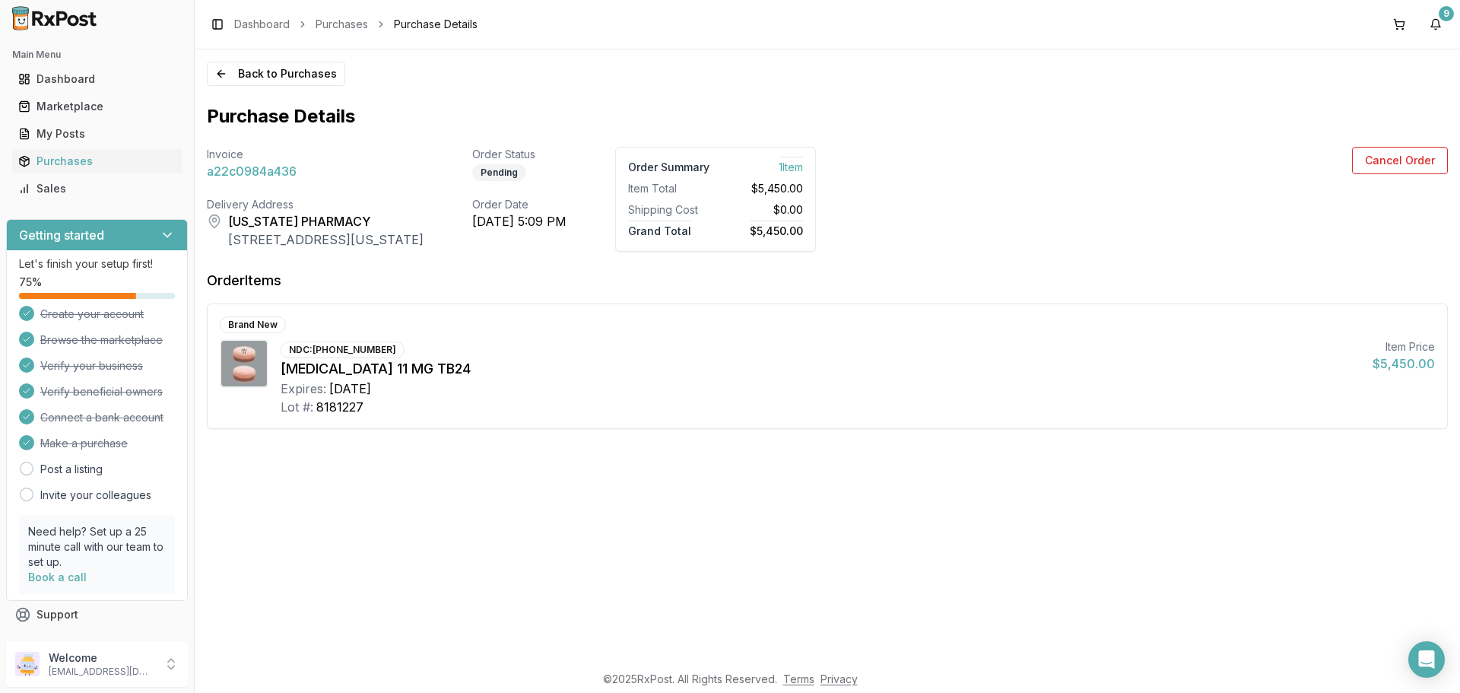
click at [263, 176] on span "a22c0984a436" at bounding box center [252, 171] width 90 height 18
click at [52, 194] on div "Sales" at bounding box center [96, 188] width 157 height 15
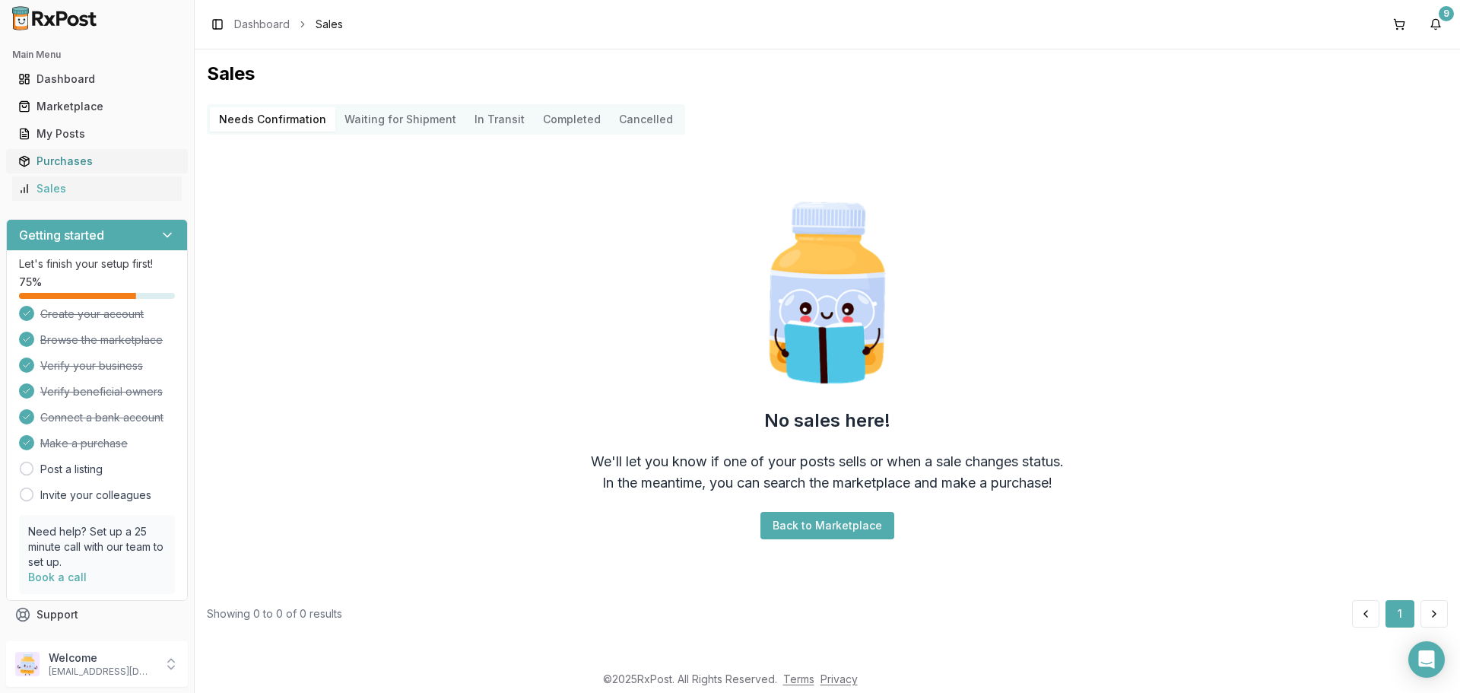
click at [56, 167] on div "Purchases" at bounding box center [96, 161] width 157 height 15
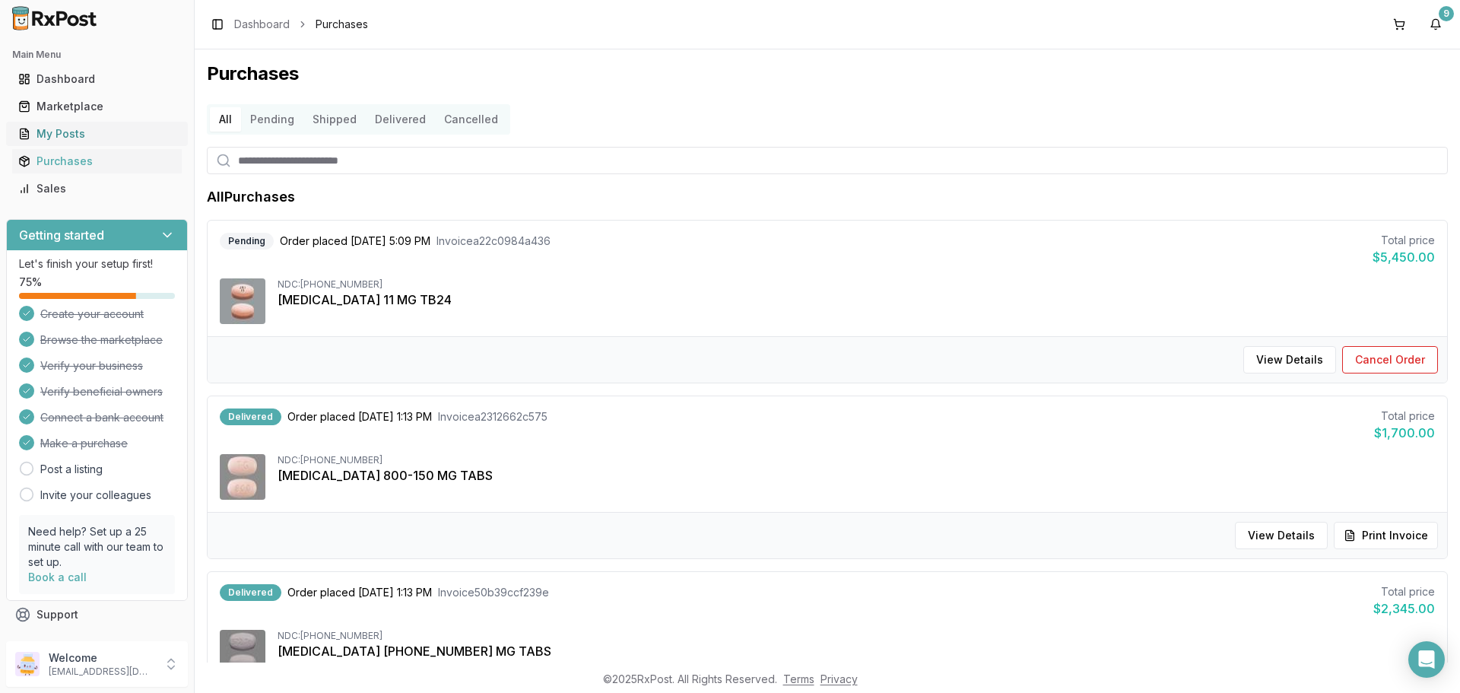
click at [54, 138] on div "My Posts" at bounding box center [96, 133] width 157 height 15
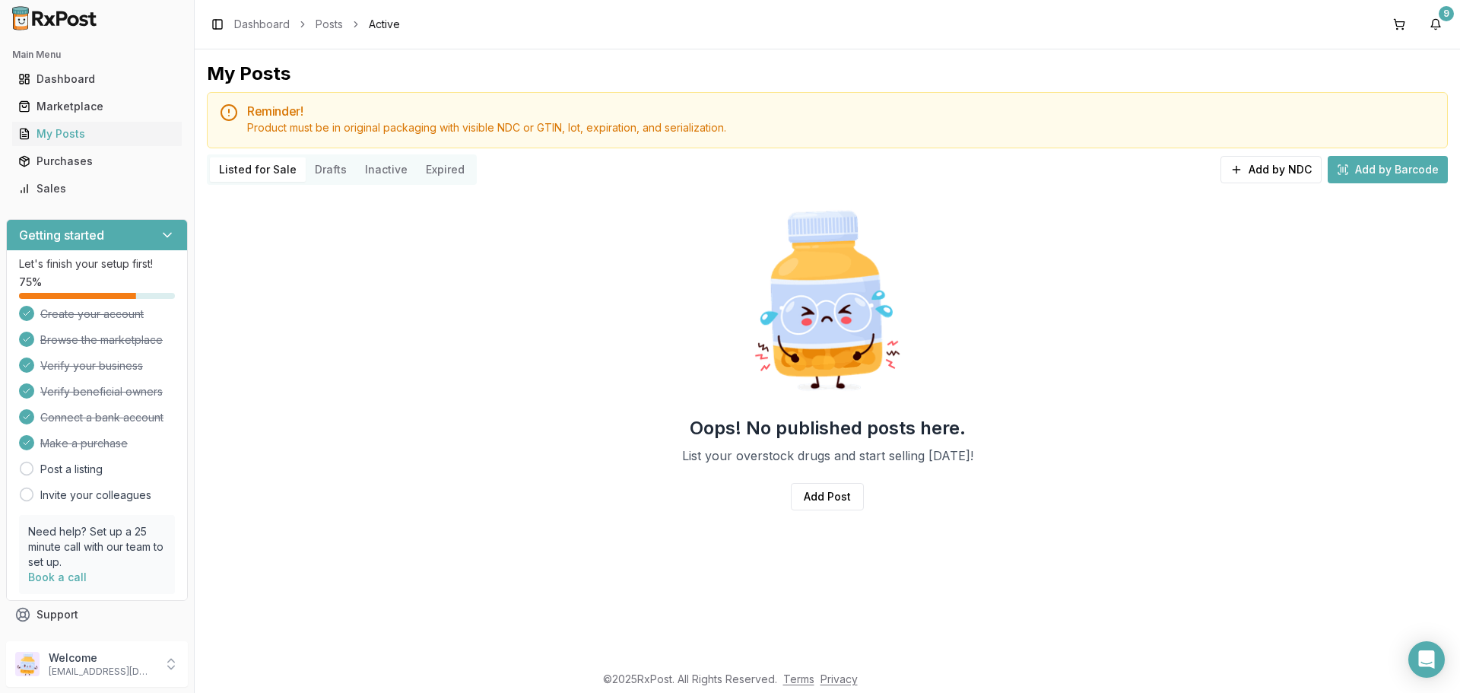
click at [322, 165] on button "Drafts" at bounding box center [331, 169] width 50 height 24
click at [364, 170] on button "Inactive" at bounding box center [386, 169] width 61 height 24
click at [444, 173] on button "Expired" at bounding box center [445, 169] width 57 height 24
click at [241, 172] on button "Listed for Sale" at bounding box center [258, 169] width 96 height 24
